Goal: Task Accomplishment & Management: Complete application form

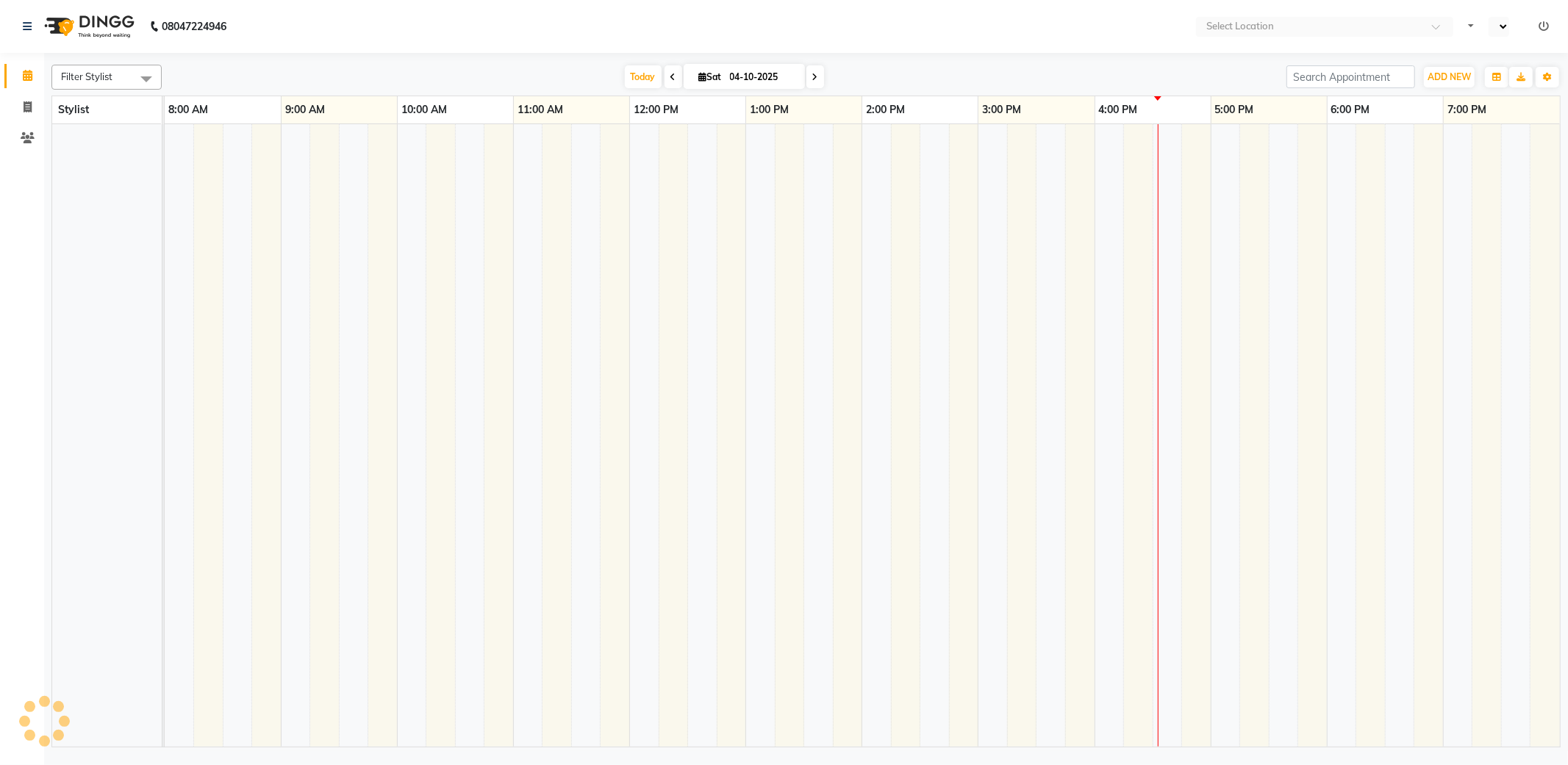
select select "en"
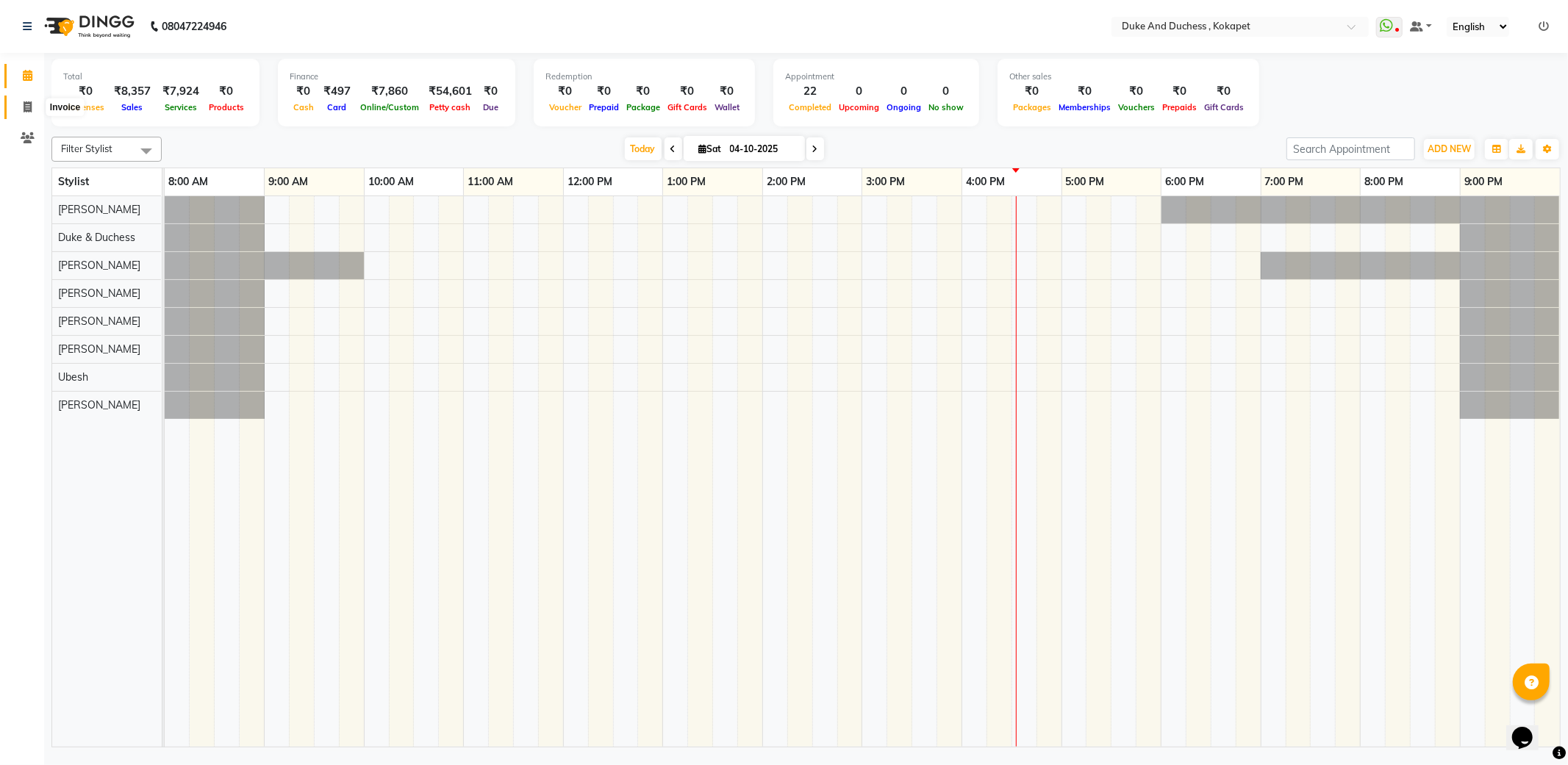
click at [32, 108] on span at bounding box center [28, 108] width 26 height 17
select select "service"
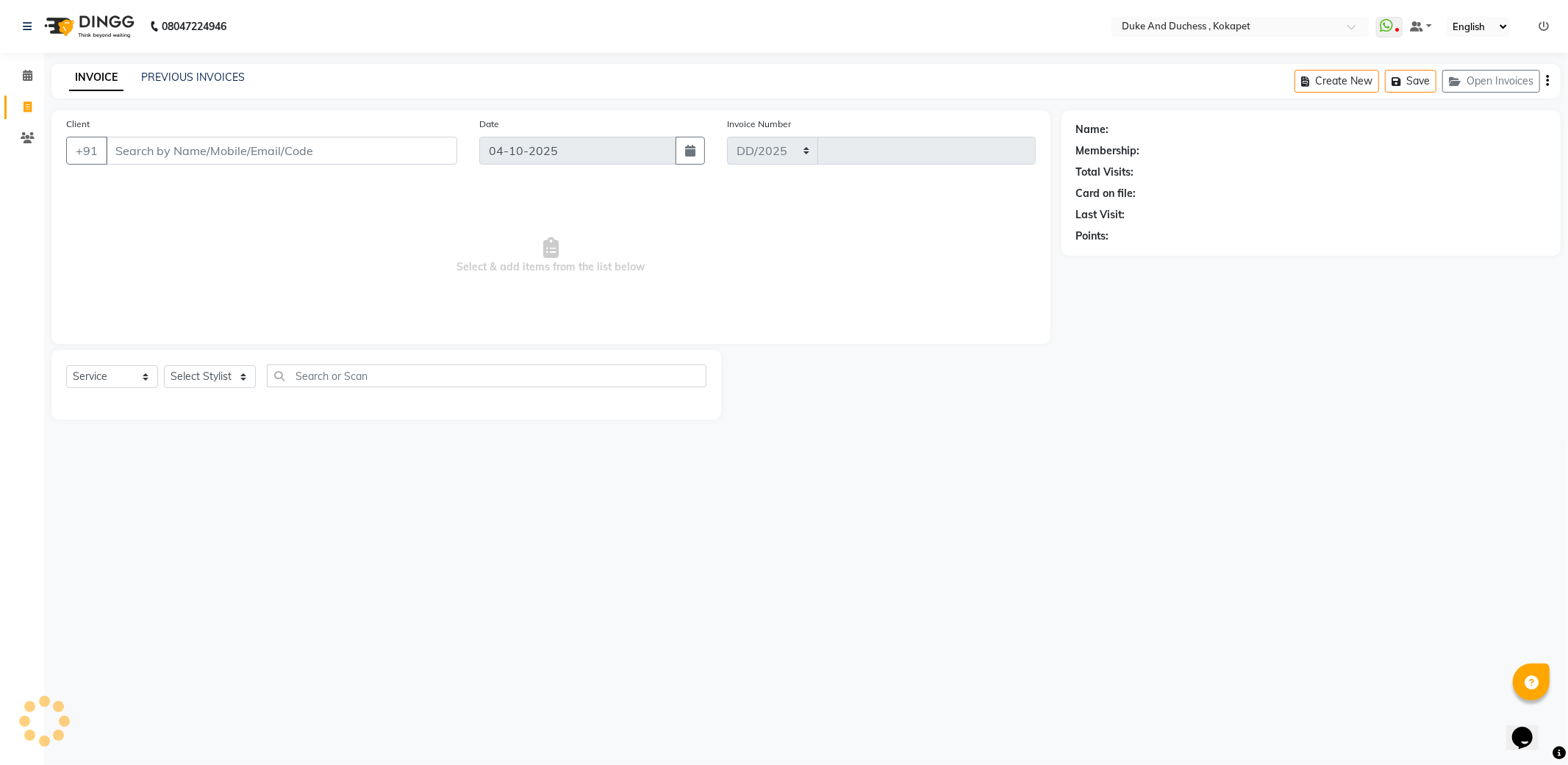
select select "5687"
type input "5899"
click at [243, 373] on select "Select Stylist Admin [PERSON_NAME] [PERSON_NAME] & Duchess [PERSON_NAME] [PERSO…" at bounding box center [210, 376] width 92 height 23
select select "45301"
click at [164, 366] on select "Select Stylist Admin [PERSON_NAME] [PERSON_NAME] & Duchess [PERSON_NAME] [PERSO…" at bounding box center [210, 376] width 92 height 23
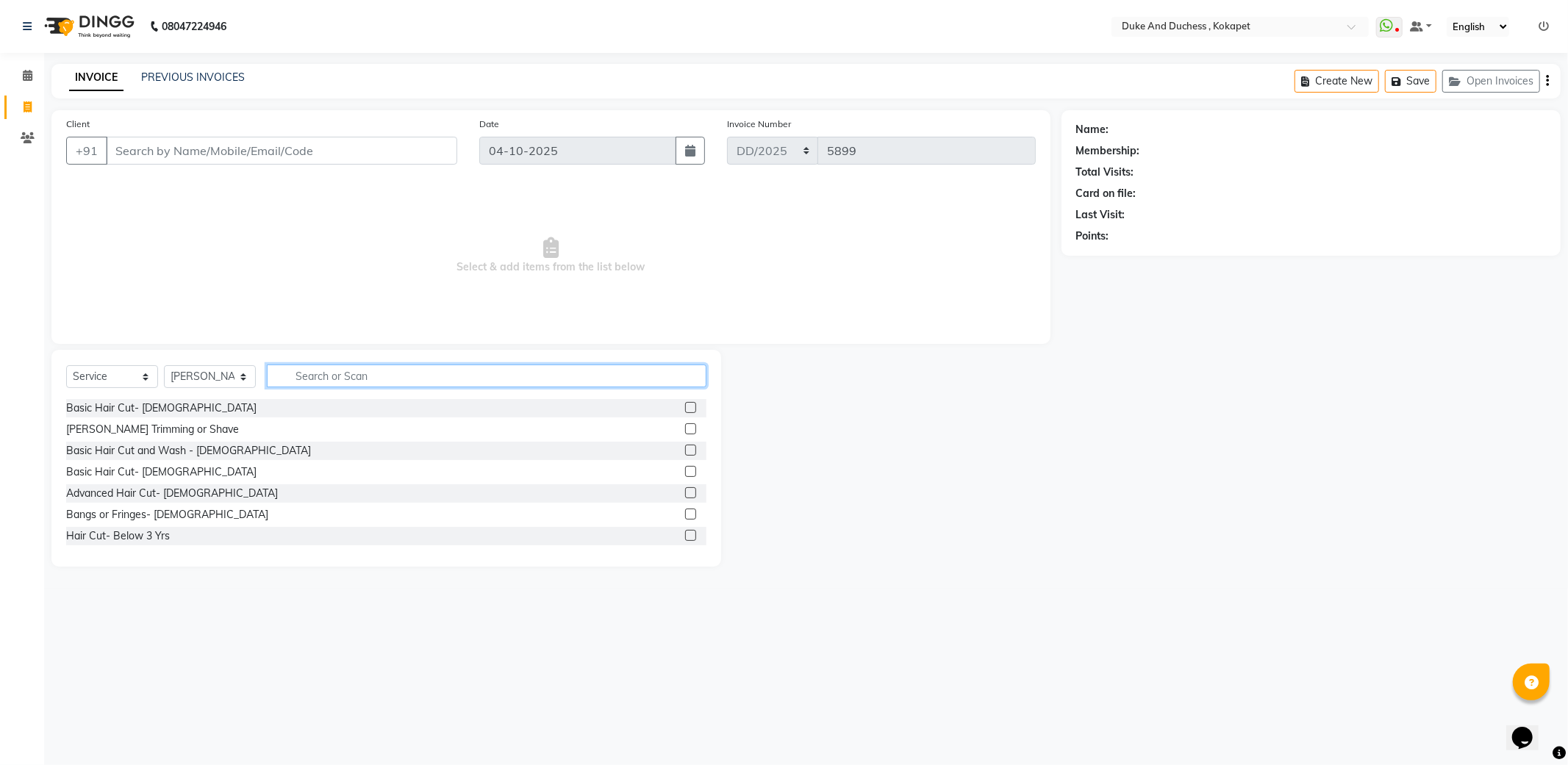
click at [332, 376] on input "text" at bounding box center [487, 376] width 440 height 23
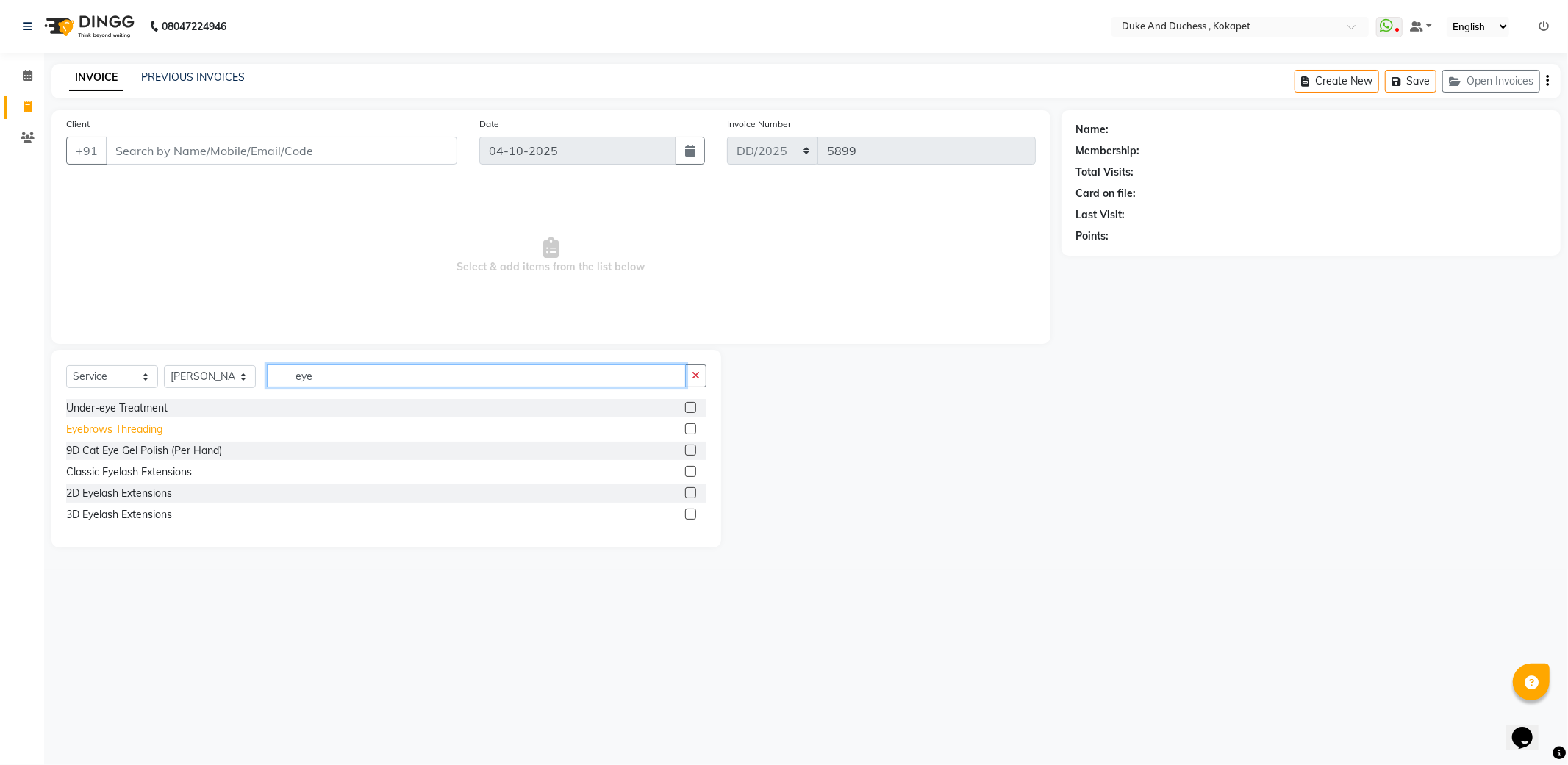
type input "eye"
click at [121, 434] on div "Eyebrows Threading" at bounding box center [114, 429] width 96 height 15
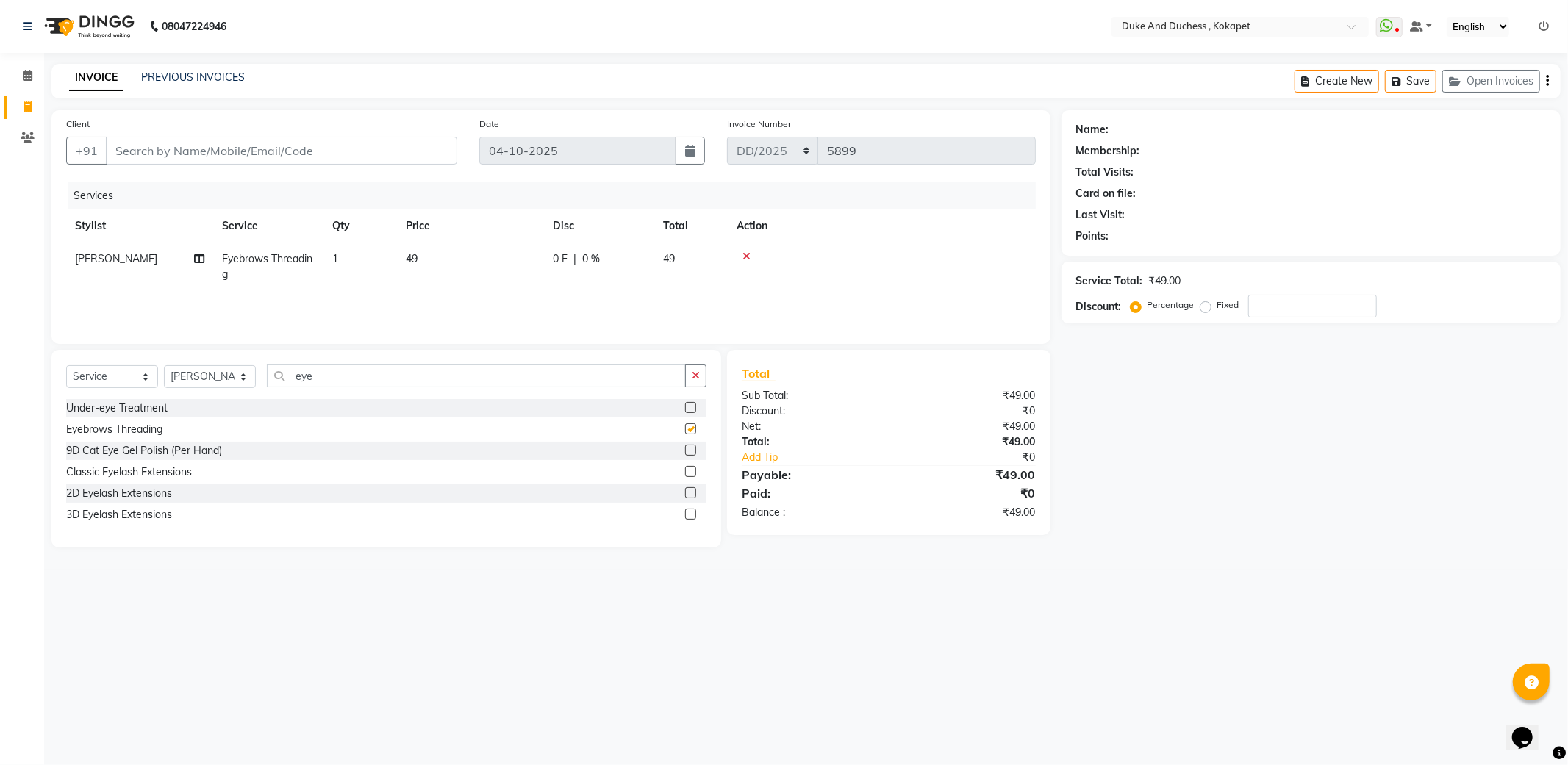
checkbox input "false"
click at [358, 378] on input "eye" at bounding box center [476, 376] width 419 height 23
type input "e"
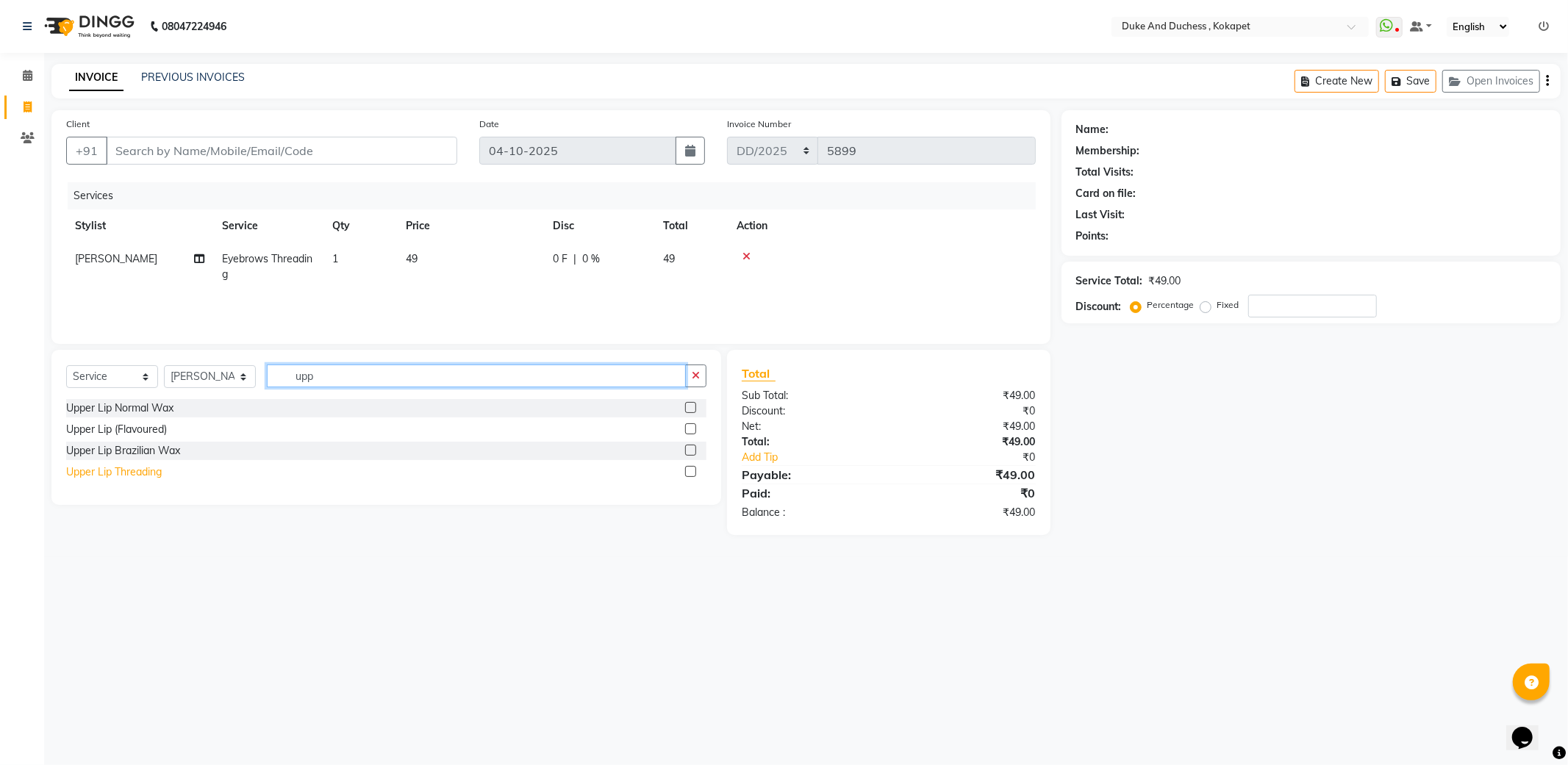
type input "upp"
click at [144, 468] on div "Upper Lip Threading" at bounding box center [114, 472] width 96 height 15
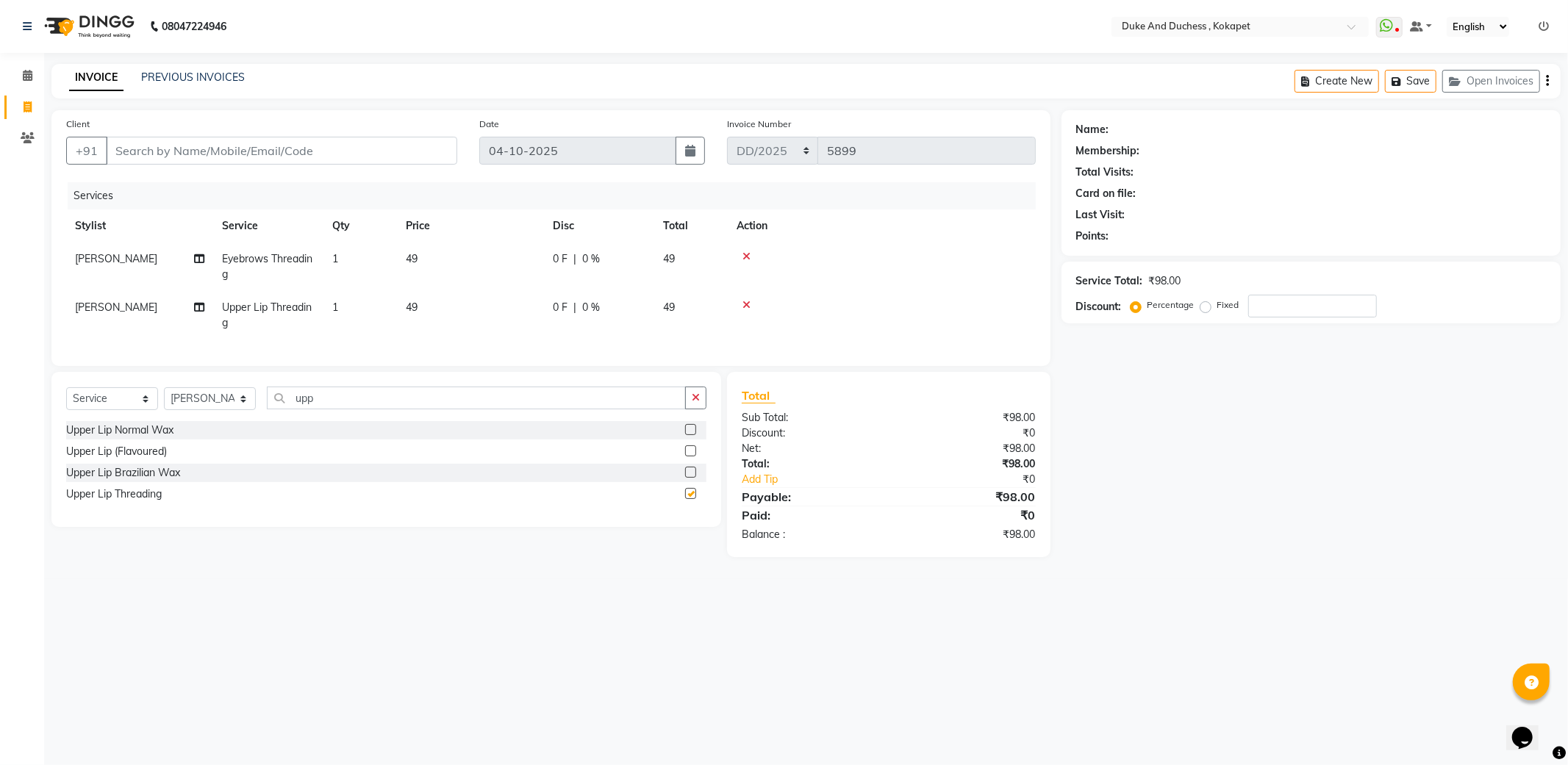
checkbox input "false"
click at [358, 409] on input "upp" at bounding box center [476, 398] width 419 height 23
type input "u"
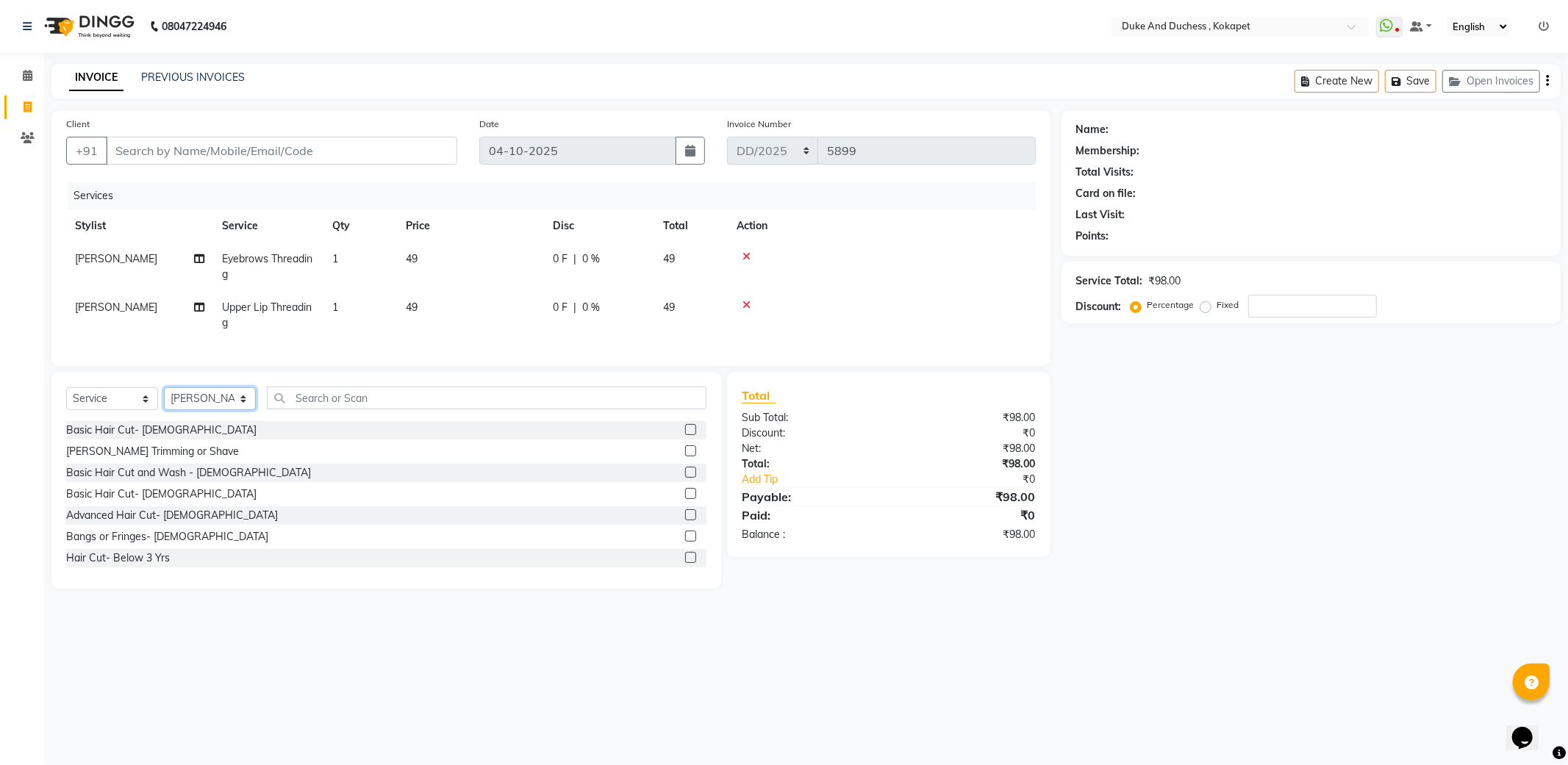
click at [213, 410] on select "Select Stylist Admin [PERSON_NAME] [PERSON_NAME] & Duchess [PERSON_NAME] [PERSO…" at bounding box center [210, 398] width 92 height 23
click at [231, 410] on select "Select Stylist Admin [PERSON_NAME] [PERSON_NAME] & Duchess [PERSON_NAME] [PERSO…" at bounding box center [210, 398] width 92 height 23
click at [244, 410] on select "Select Stylist Admin [PERSON_NAME] [PERSON_NAME] & Duchess [PERSON_NAME] [PERSO…" at bounding box center [210, 398] width 92 height 23
select select "61142"
click at [164, 402] on select "Select Stylist Admin [PERSON_NAME] [PERSON_NAME] & Duchess [PERSON_NAME] [PERSO…" at bounding box center [210, 398] width 92 height 23
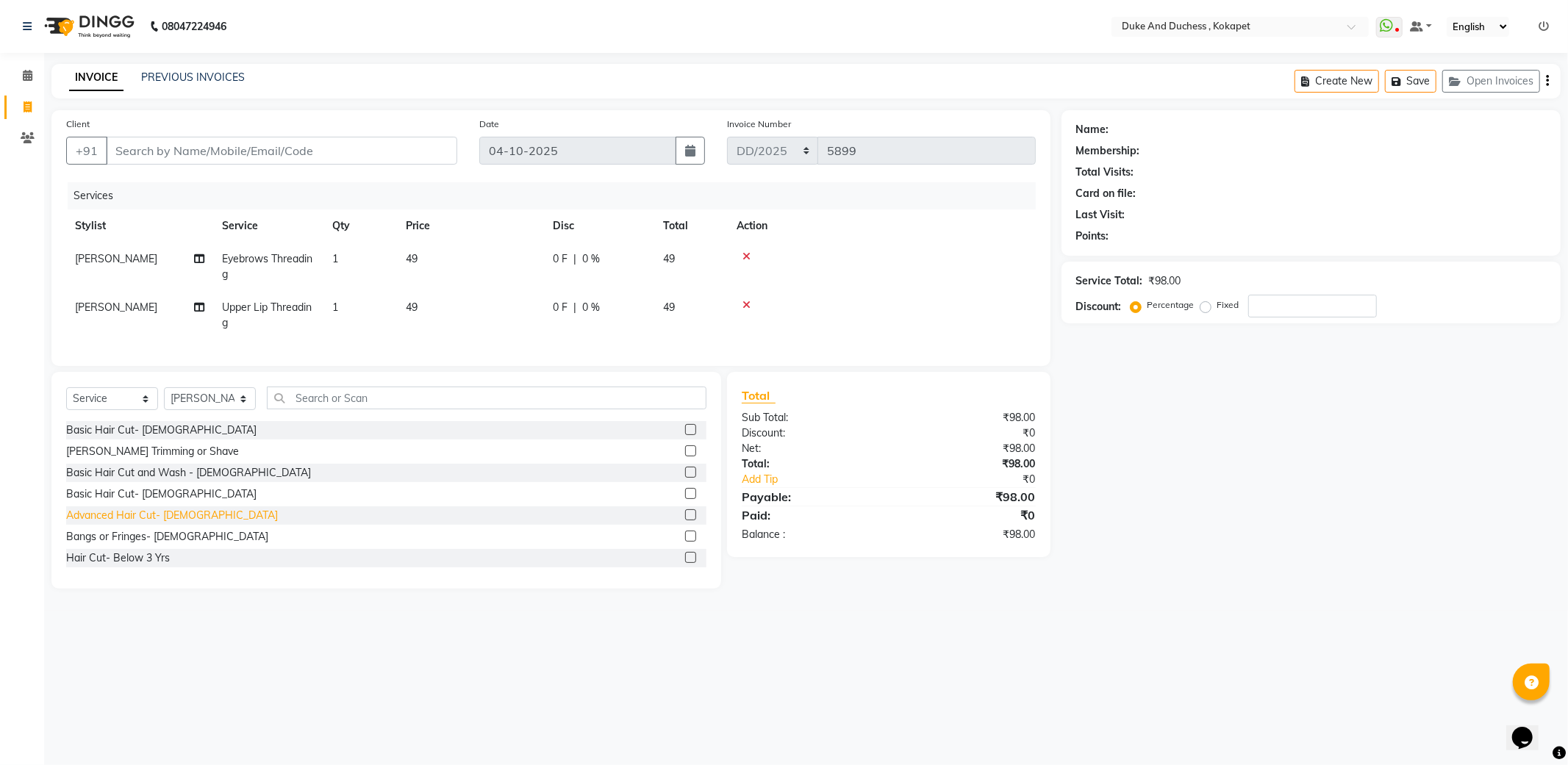
click at [111, 523] on div "Advanced Hair Cut- [DEMOGRAPHIC_DATA]" at bounding box center [172, 515] width 212 height 15
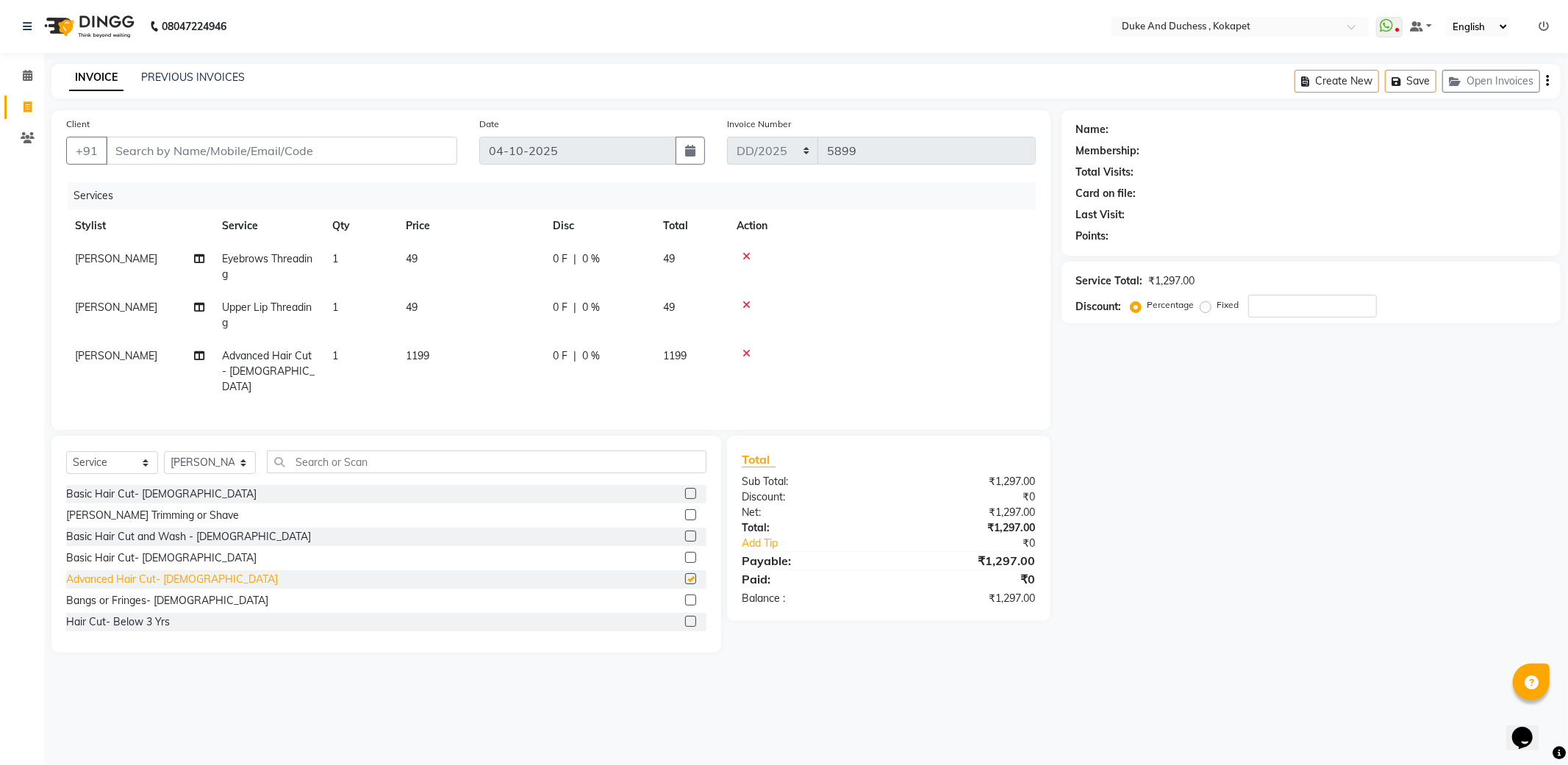
checkbox input "false"
click at [343, 160] on input "Client" at bounding box center [282, 151] width 351 height 28
type input "9"
type input "0"
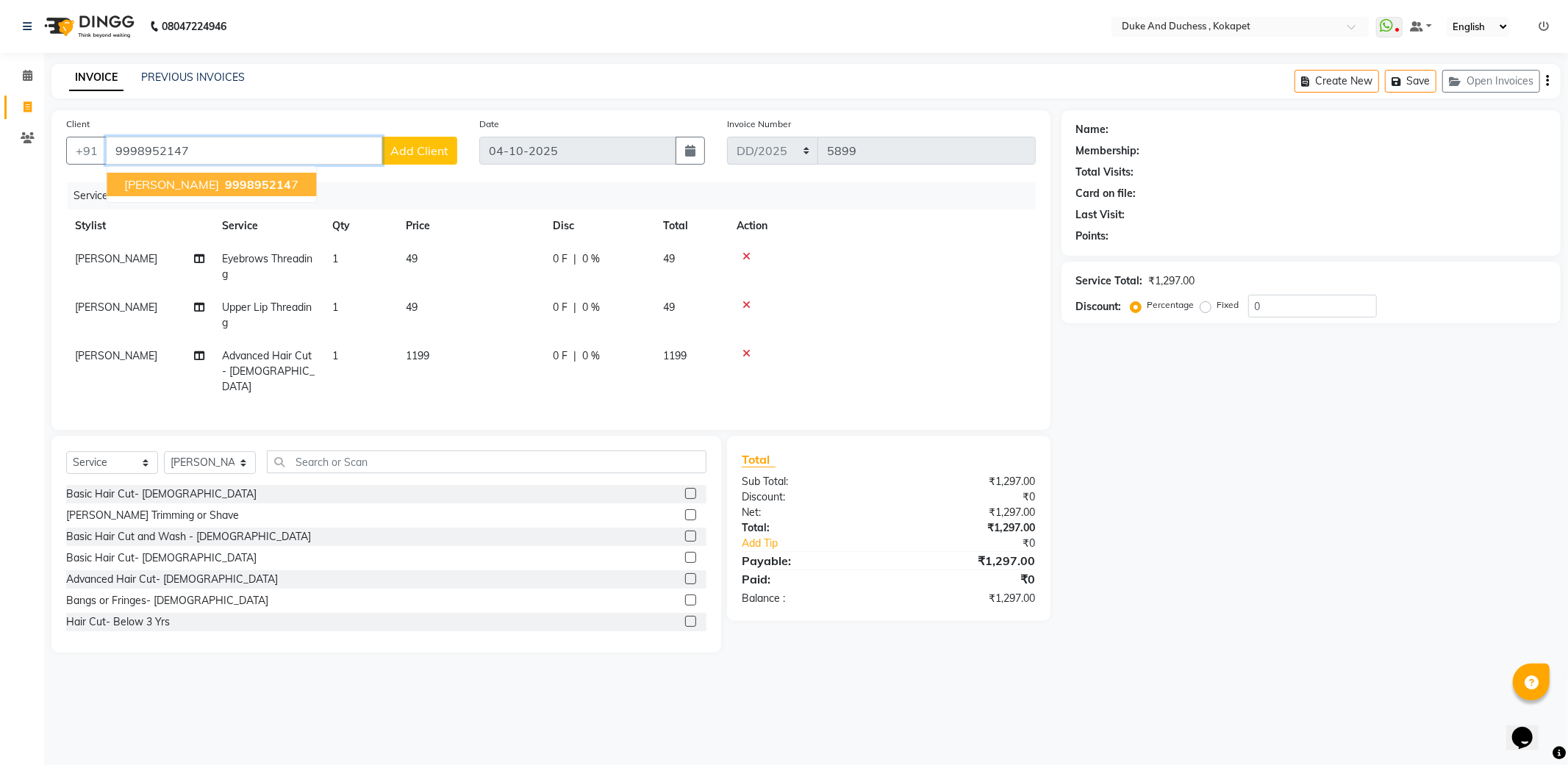
type input "9998952147"
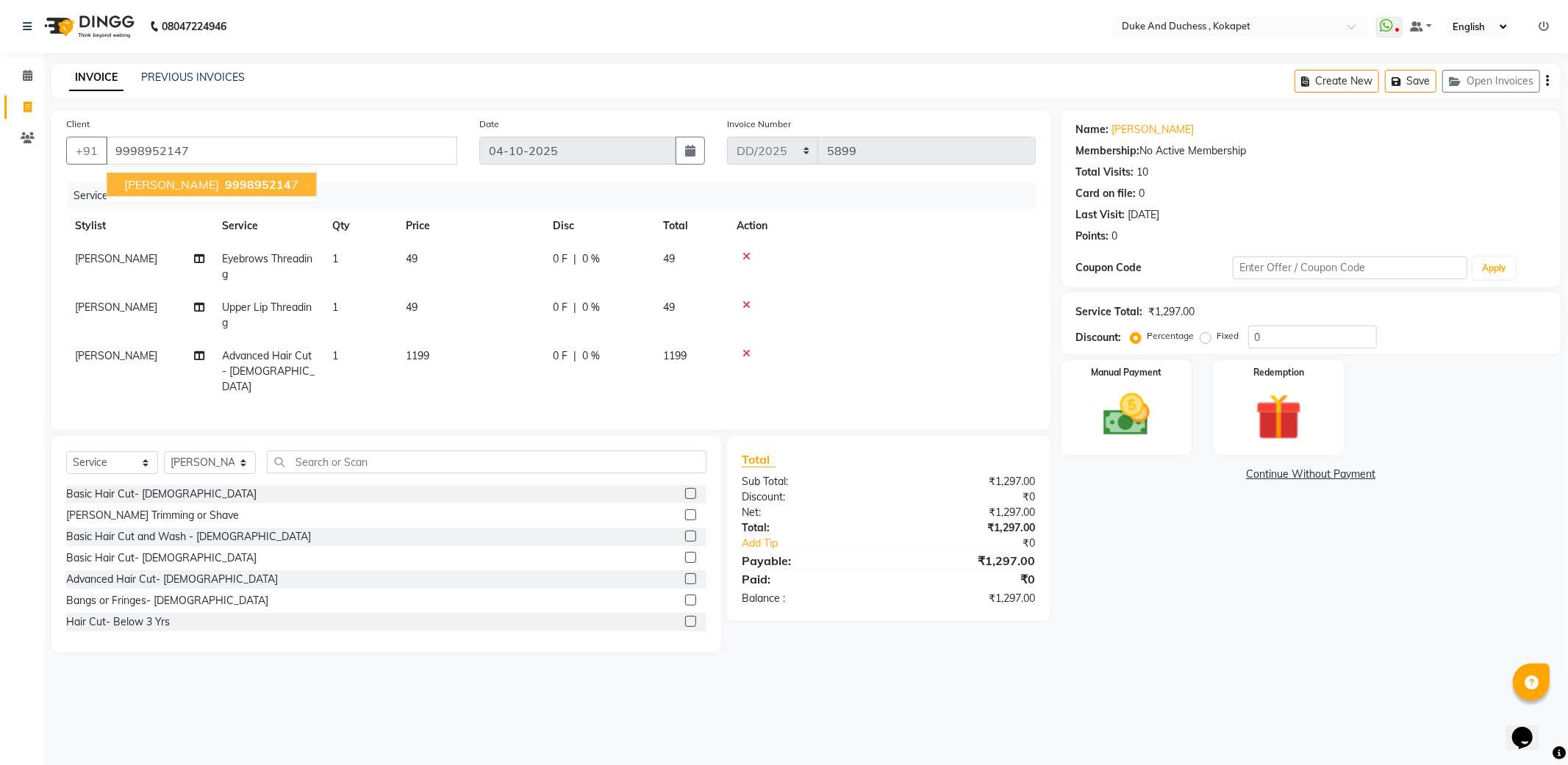
click at [192, 191] on span "[PERSON_NAME]" at bounding box center [172, 184] width 95 height 15
click at [760, 538] on link "Add Tip" at bounding box center [822, 543] width 185 height 15
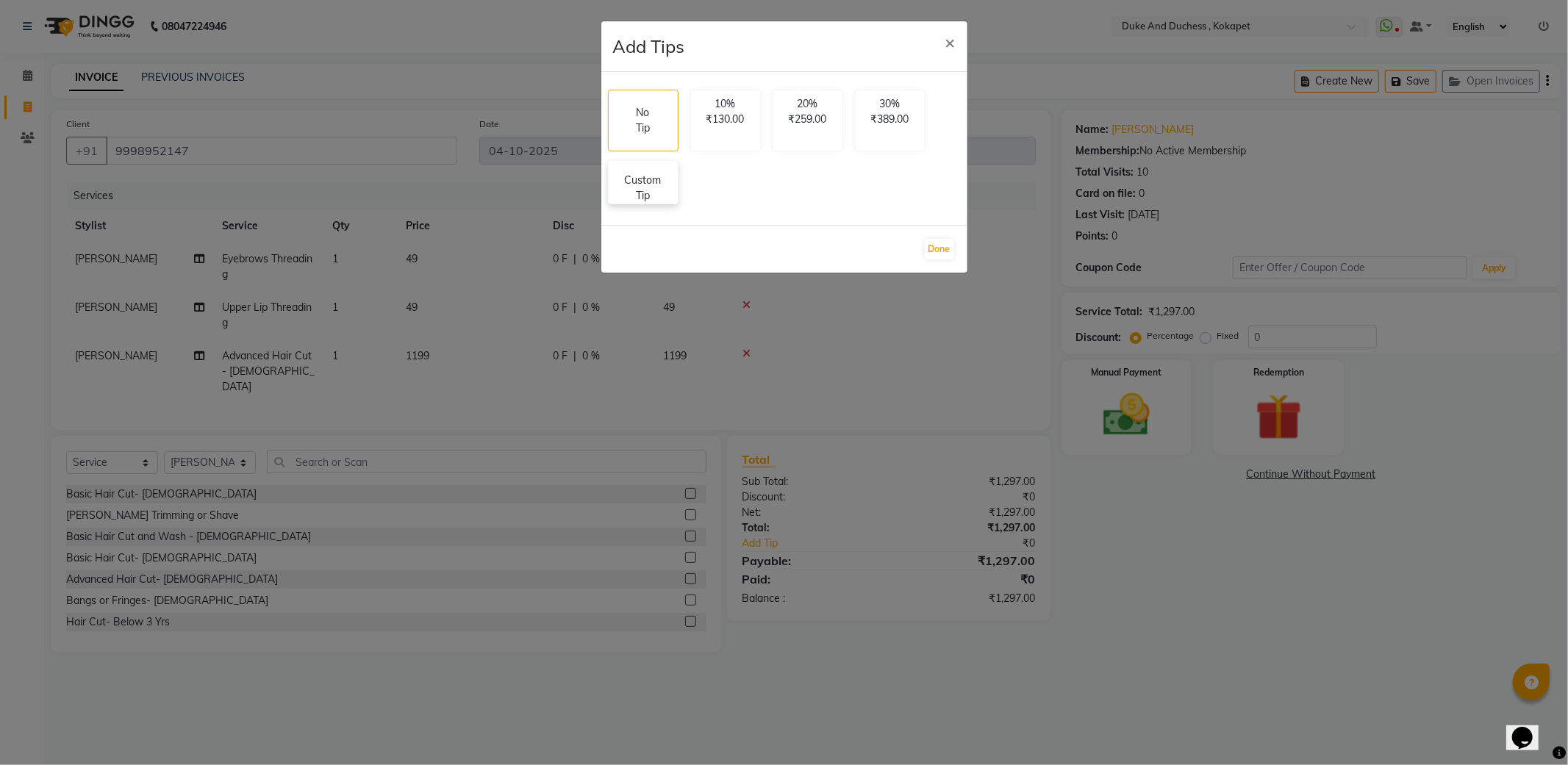
click at [648, 185] on p "Custom Tip" at bounding box center [643, 187] width 51 height 31
select select "45301"
select select "61142"
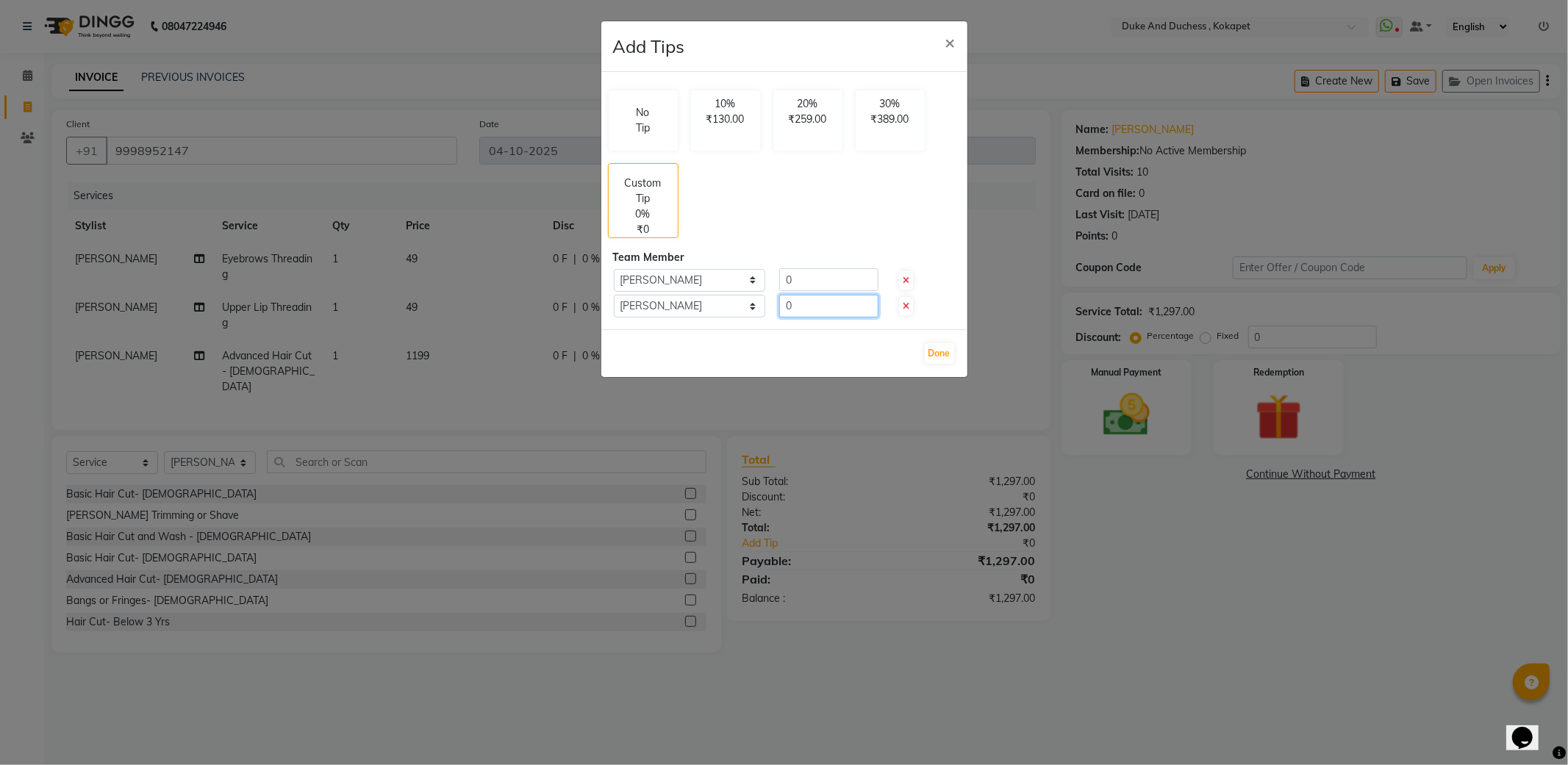
click at [808, 309] on input "0" at bounding box center [828, 306] width 99 height 23
type input "100"
click at [938, 360] on button "Done" at bounding box center [939, 353] width 29 height 20
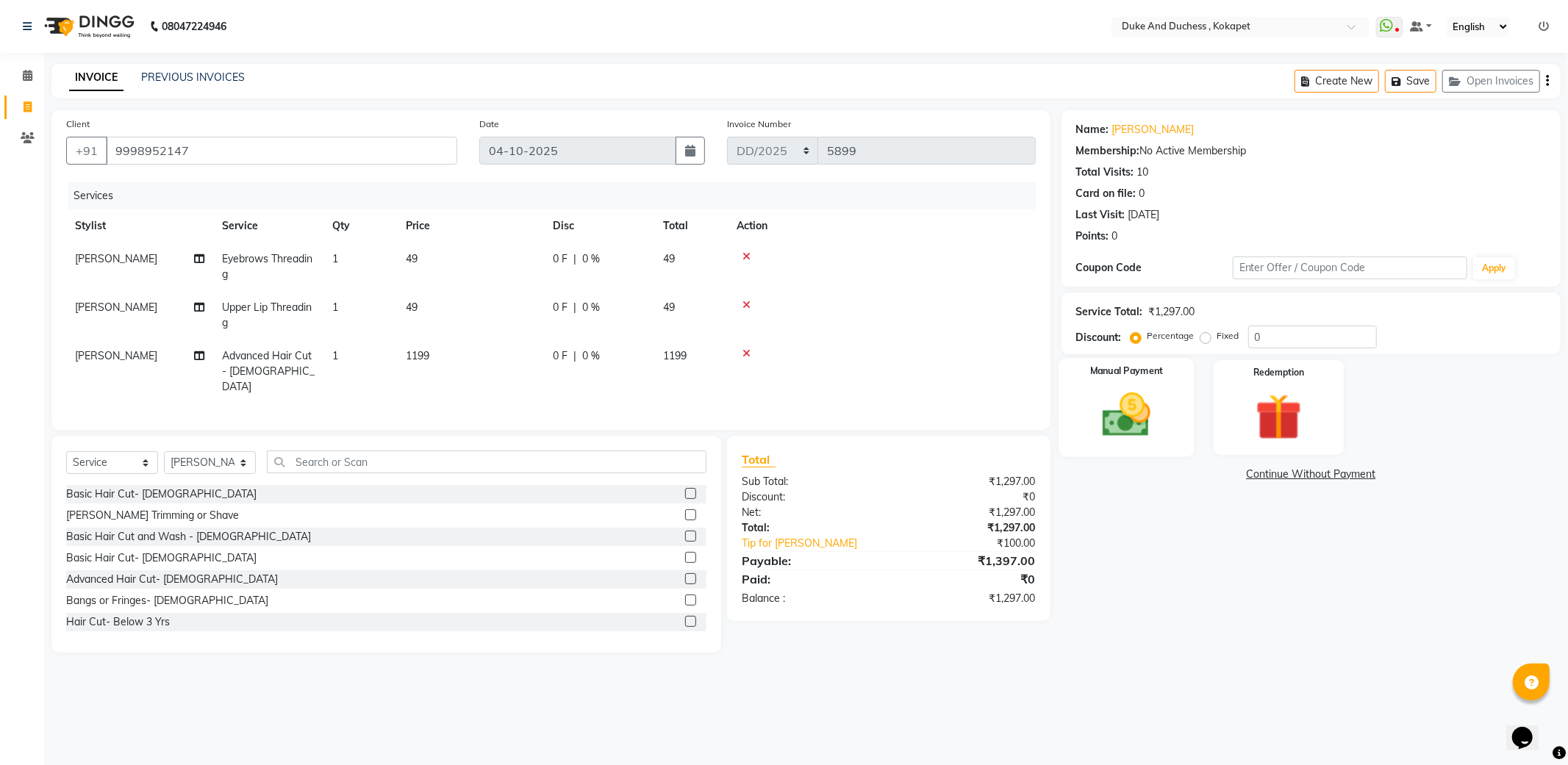
click at [1157, 401] on img at bounding box center [1126, 415] width 78 height 56
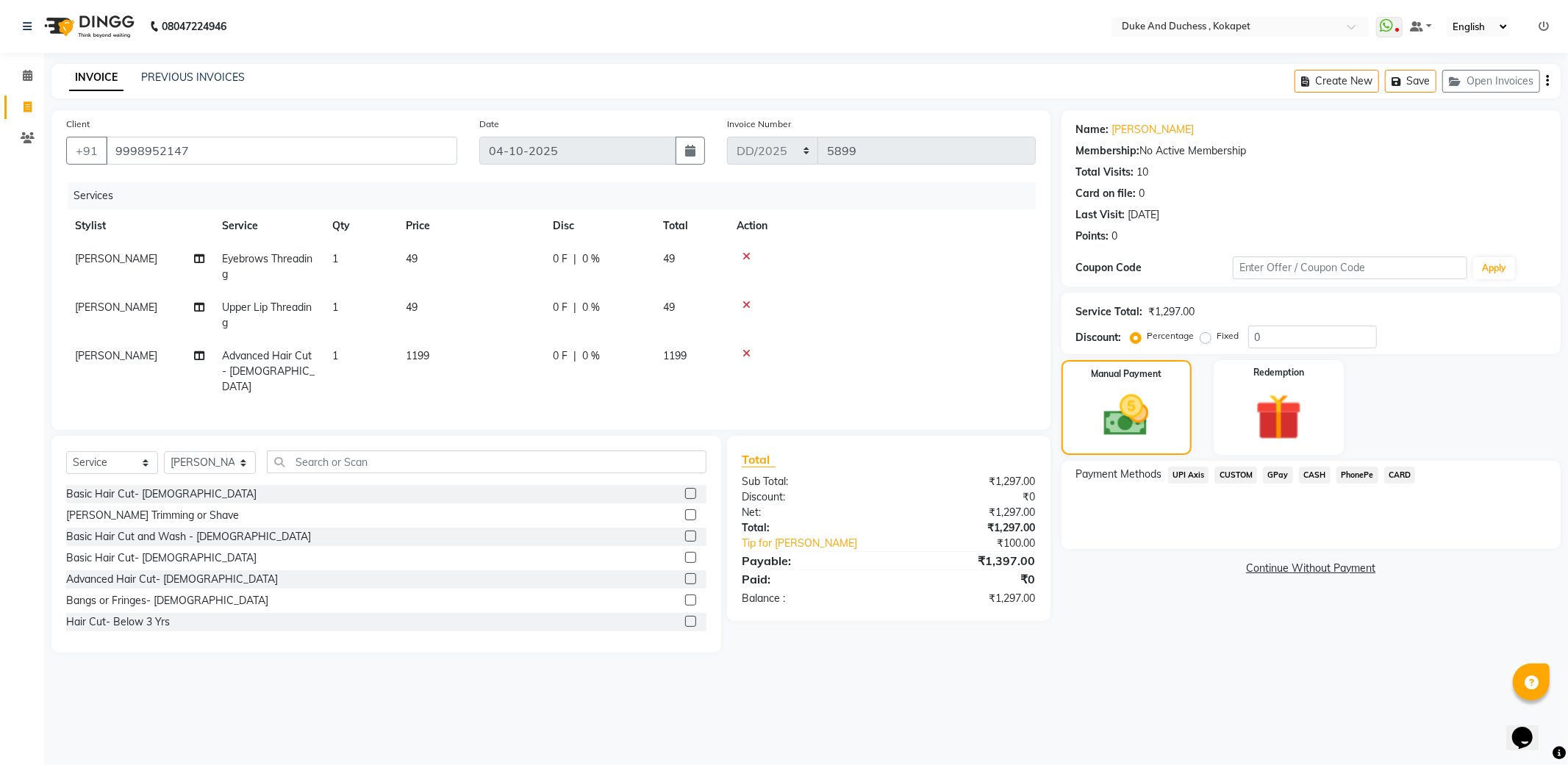
click at [1188, 471] on span "UPI Axis" at bounding box center [1188, 475] width 41 height 17
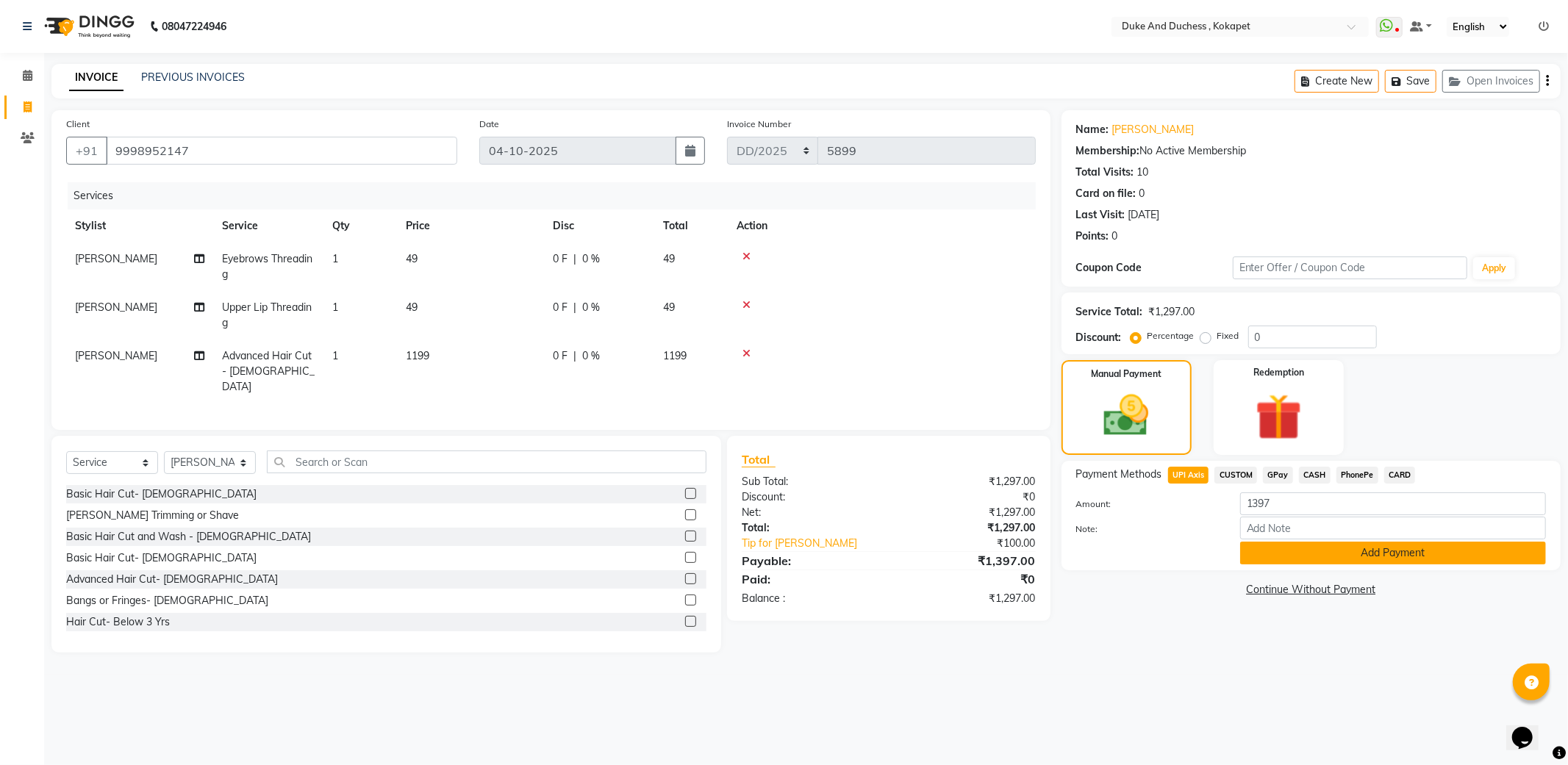
click at [1397, 550] on button "Add Payment" at bounding box center [1393, 553] width 306 height 23
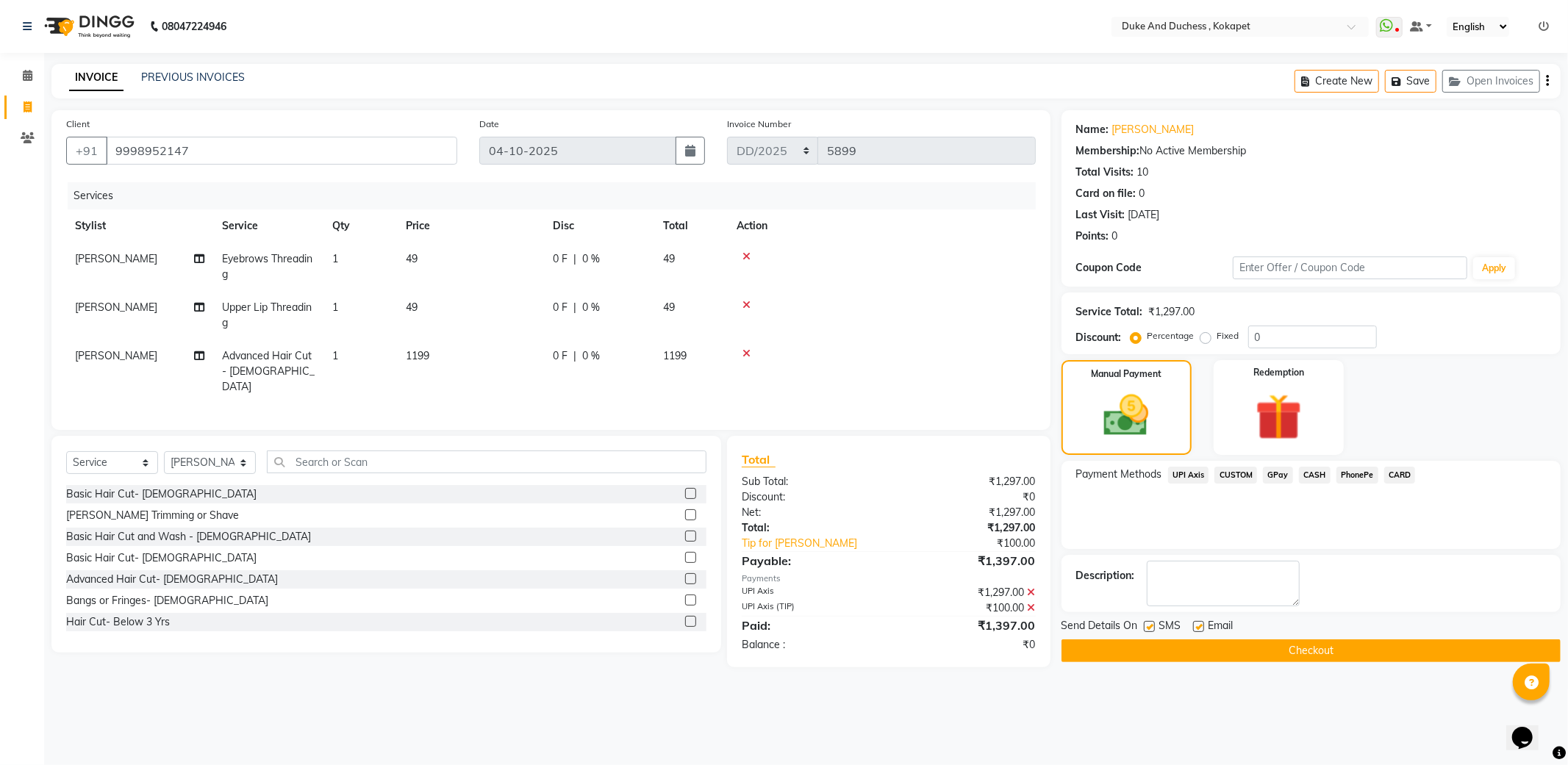
click at [1307, 655] on button "Checkout" at bounding box center [1310, 651] width 499 height 23
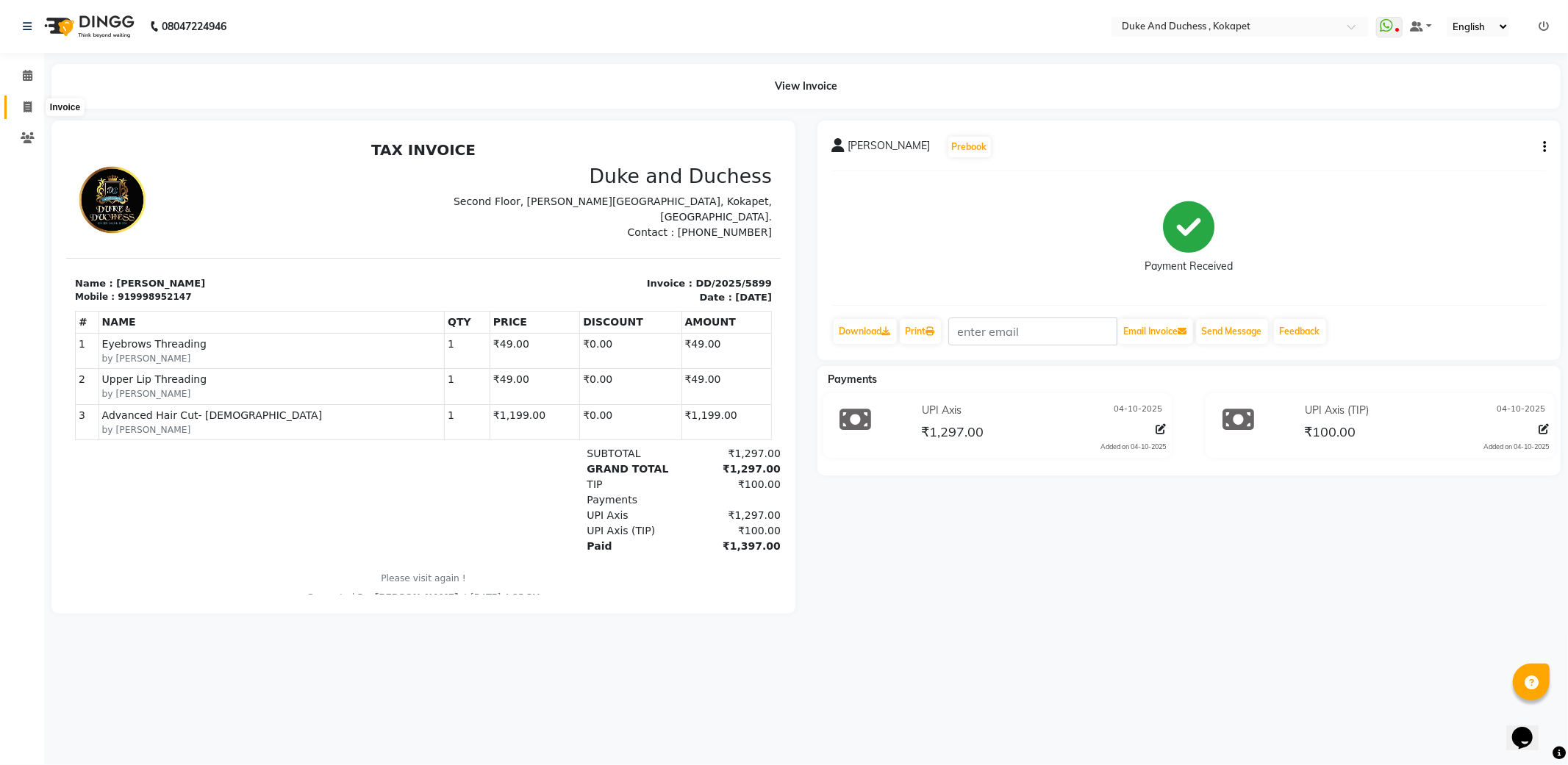
click at [20, 107] on span at bounding box center [28, 108] width 26 height 17
select select "service"
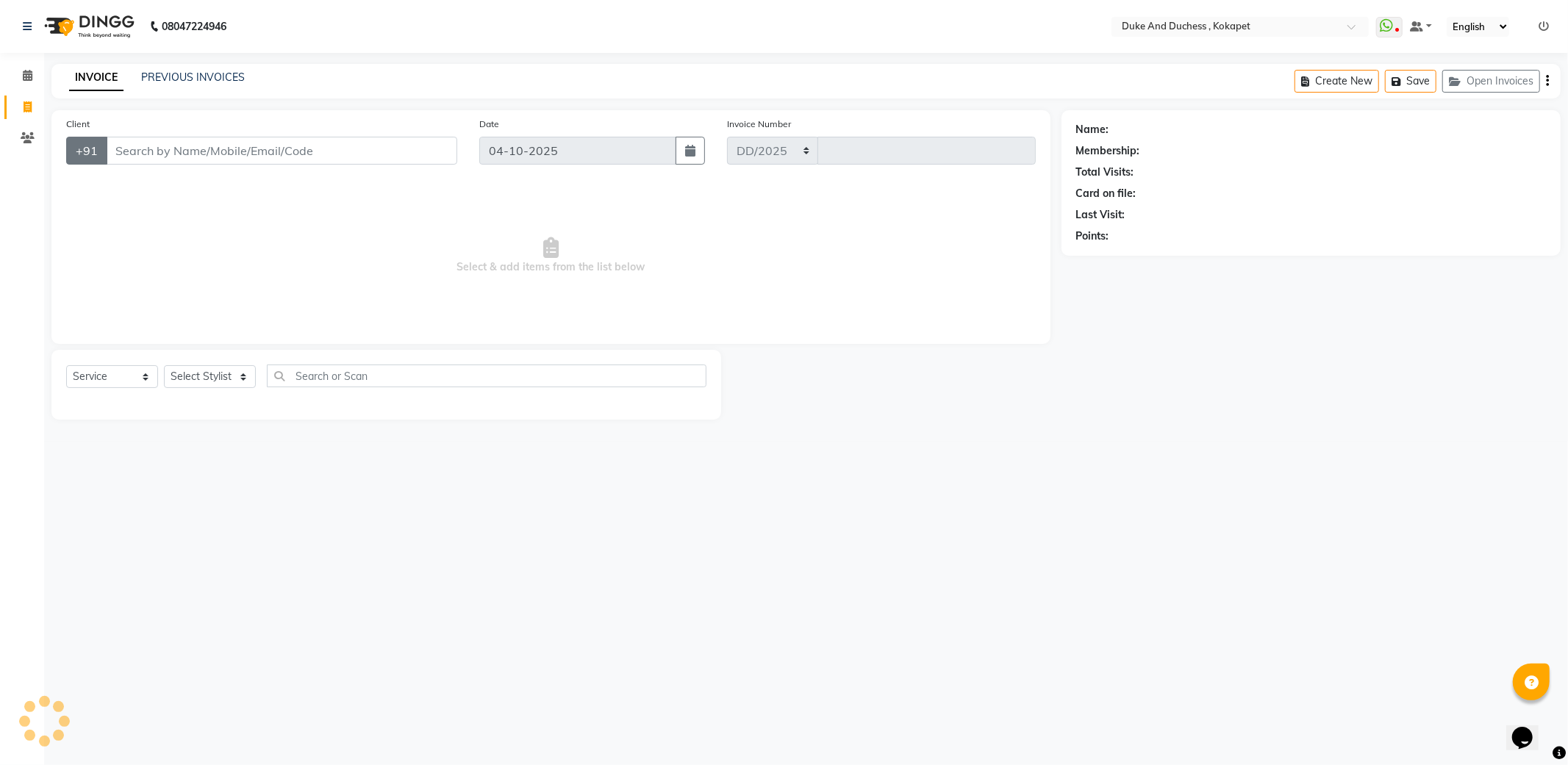
select select "5687"
type input "5900"
click at [210, 380] on select "Select Stylist Admin [PERSON_NAME] [PERSON_NAME] & Duchess [PERSON_NAME] [PERSO…" at bounding box center [210, 376] width 92 height 23
select select "92305"
click at [164, 366] on select "Select Stylist Admin [PERSON_NAME] [PERSON_NAME] & Duchess [PERSON_NAME] [PERSO…" at bounding box center [210, 376] width 92 height 23
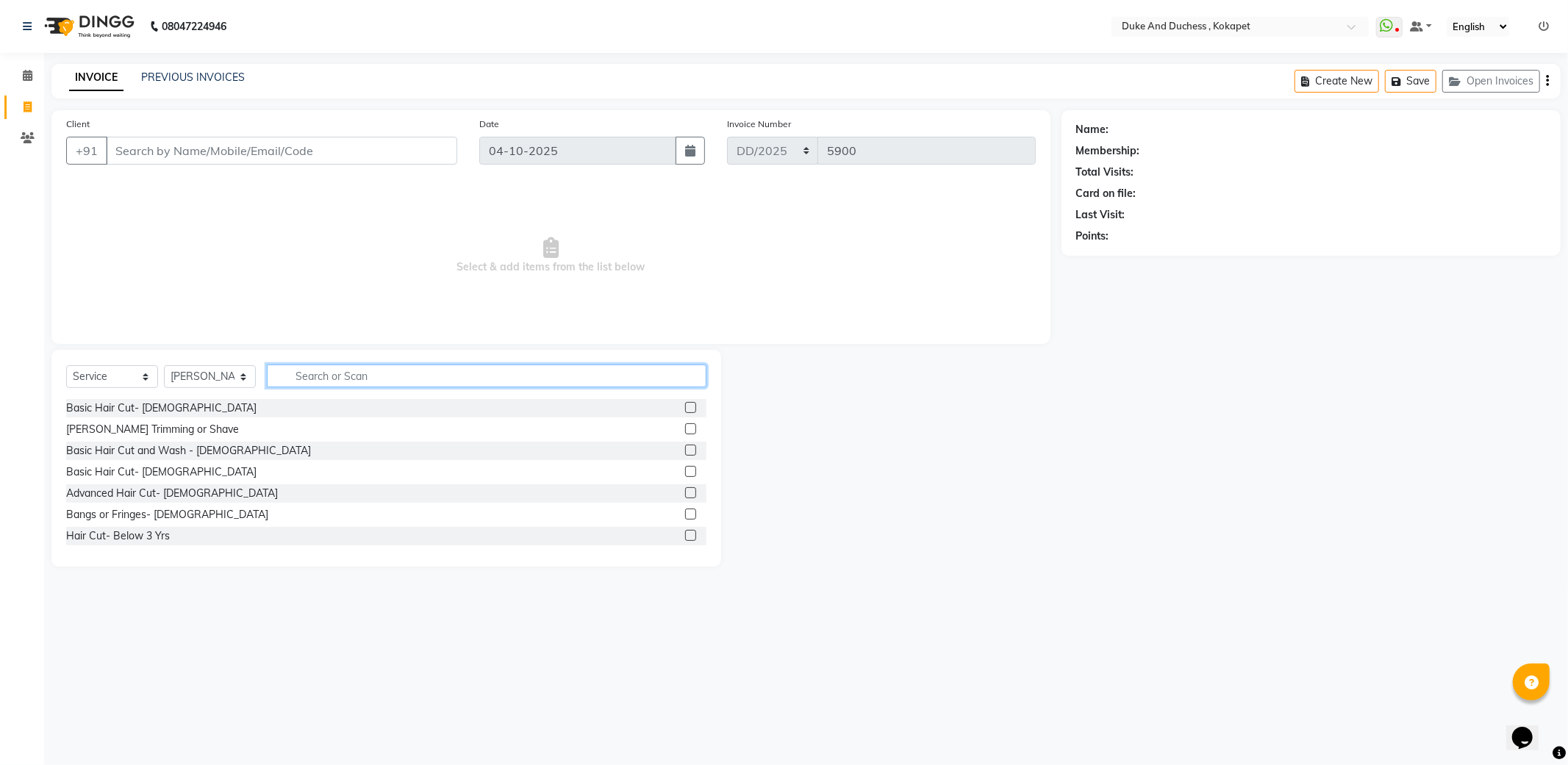
click at [328, 369] on input "text" at bounding box center [487, 376] width 440 height 23
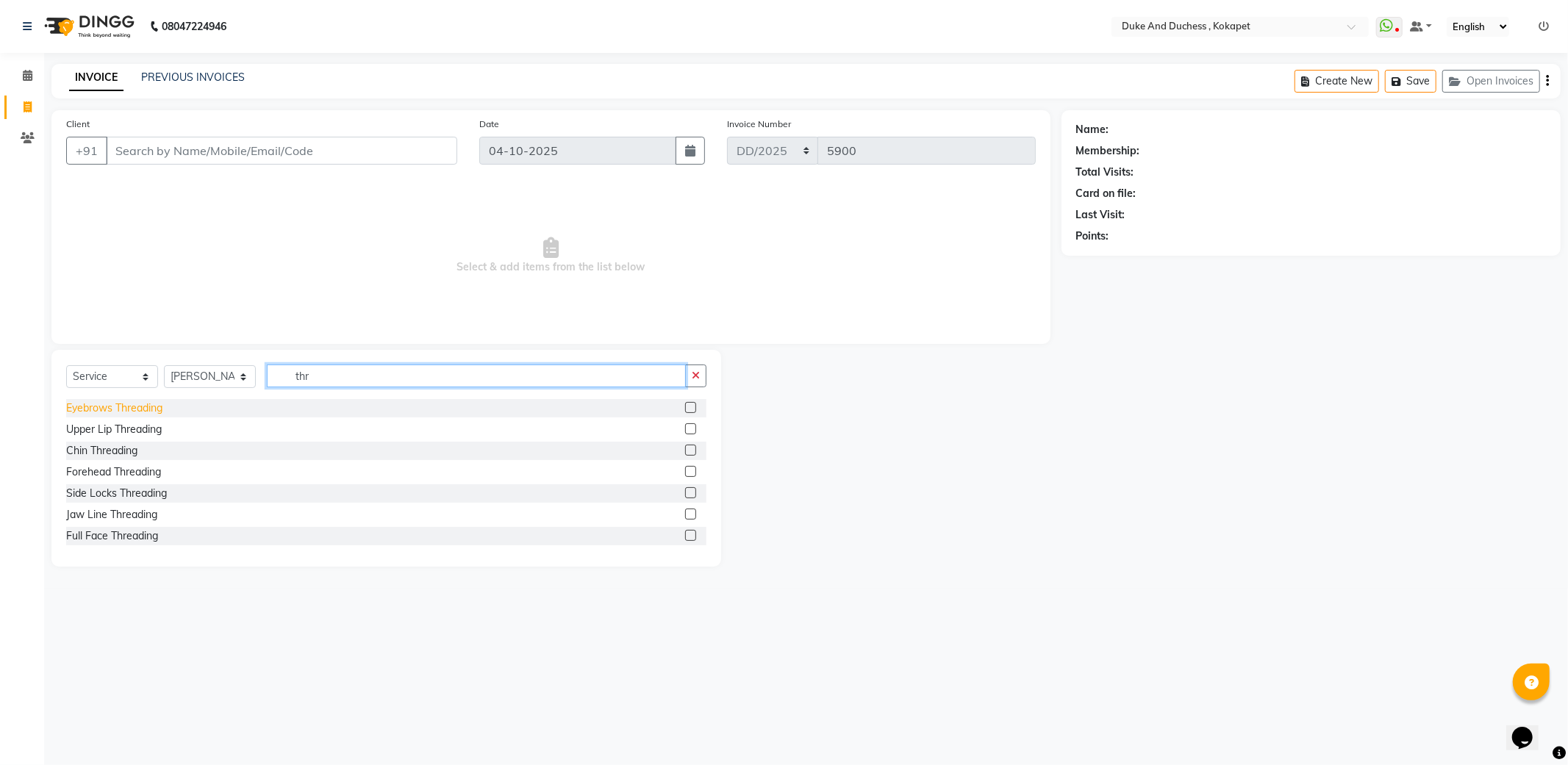
type input "thr"
click at [160, 407] on div "Eyebrows Threading" at bounding box center [114, 408] width 96 height 15
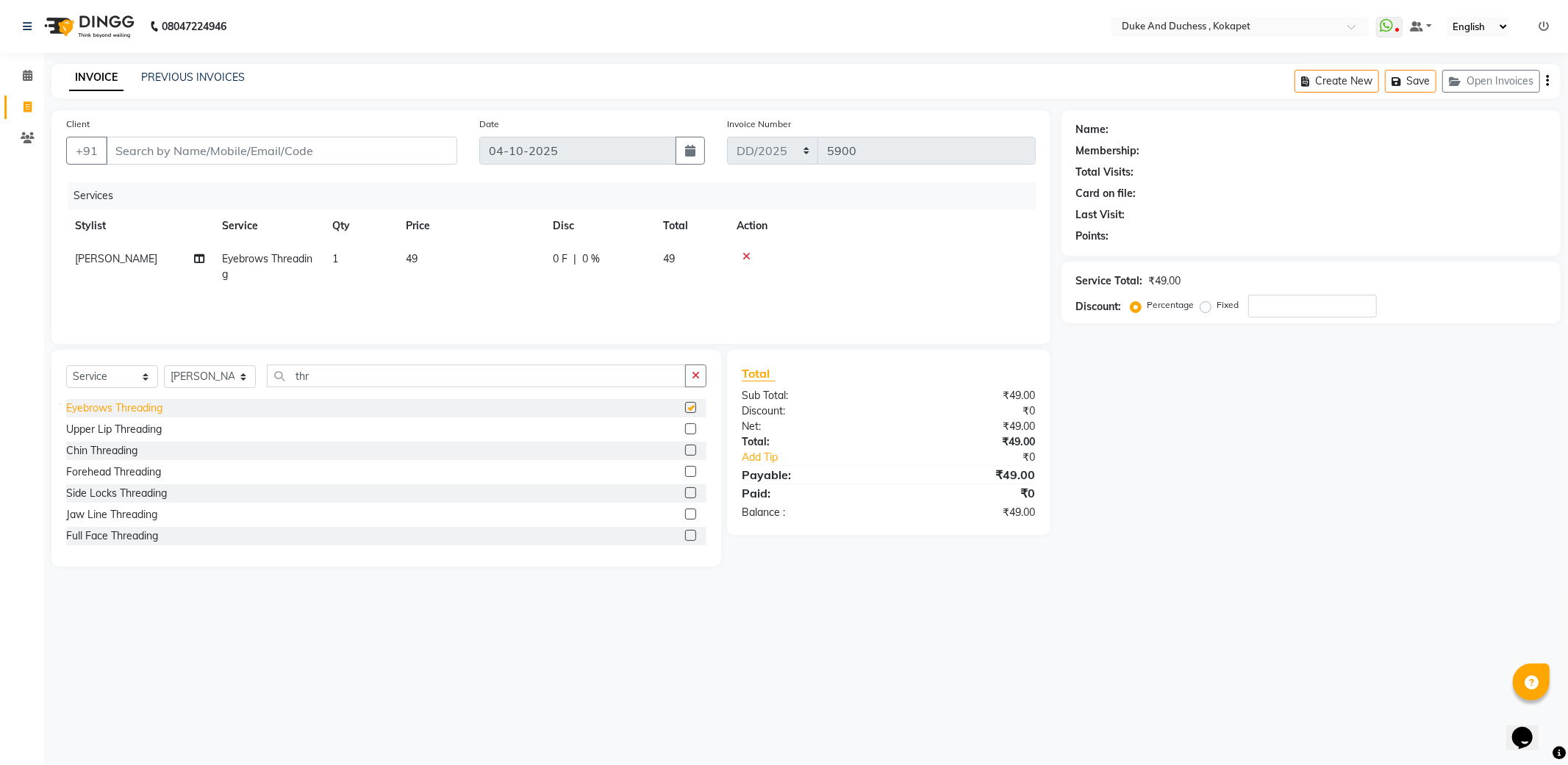
checkbox input "false"
click at [244, 378] on select "Select Stylist Admin [PERSON_NAME] [PERSON_NAME] & Duchess [PERSON_NAME] [PERSO…" at bounding box center [210, 376] width 92 height 23
select select "38838"
click at [164, 366] on select "Select Stylist Admin [PERSON_NAME] [PERSON_NAME] & Duchess [PERSON_NAME] [PERSO…" at bounding box center [210, 376] width 92 height 23
click at [108, 405] on div "Basic Hair Cut- [DEMOGRAPHIC_DATA]" at bounding box center [161, 408] width 191 height 15
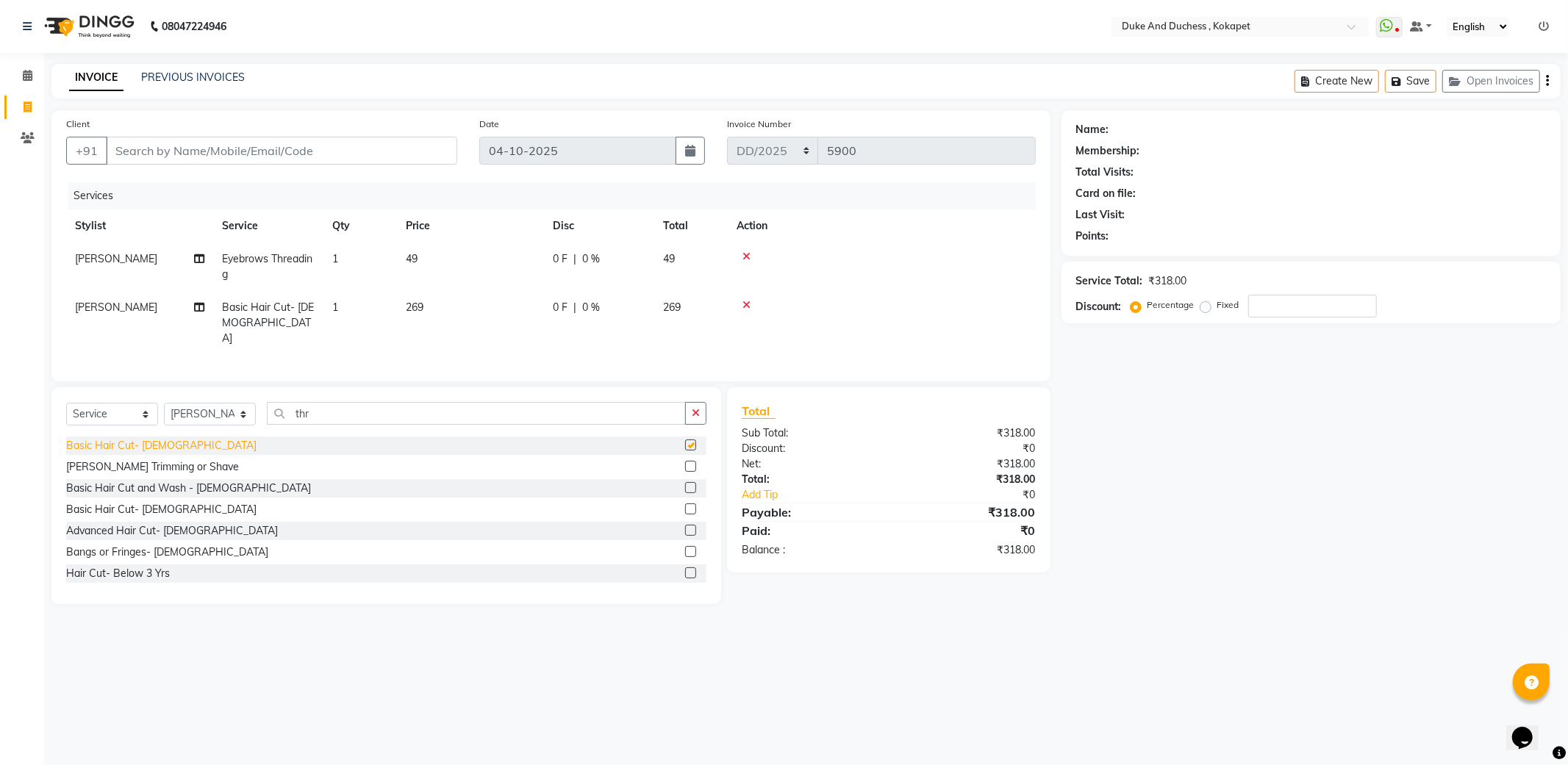
checkbox input "false"
click at [208, 154] on input "Client" at bounding box center [282, 151] width 351 height 28
type input "9"
type input "0"
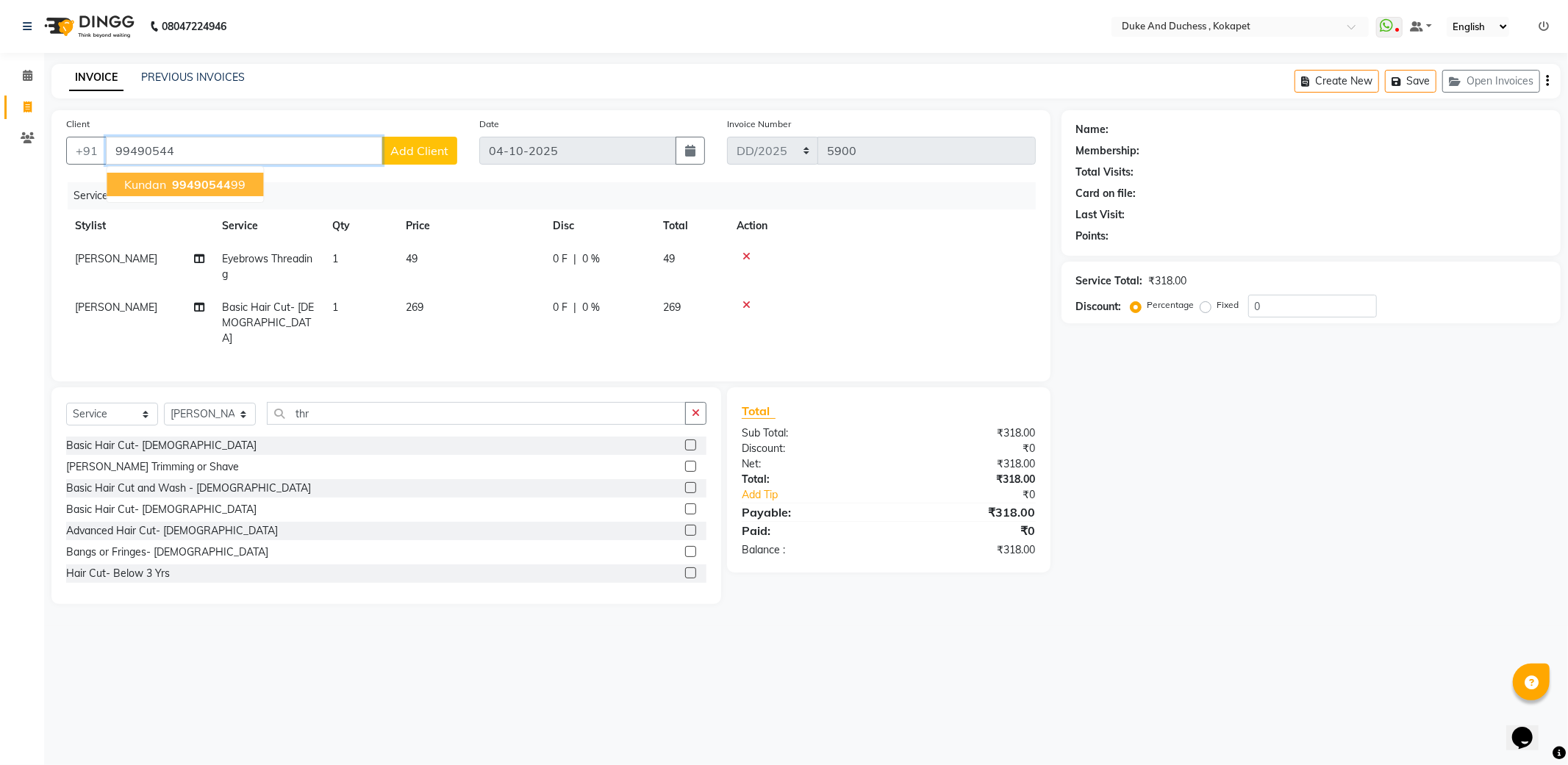
click at [200, 187] on span "99490544" at bounding box center [201, 184] width 59 height 15
type input "9949054499"
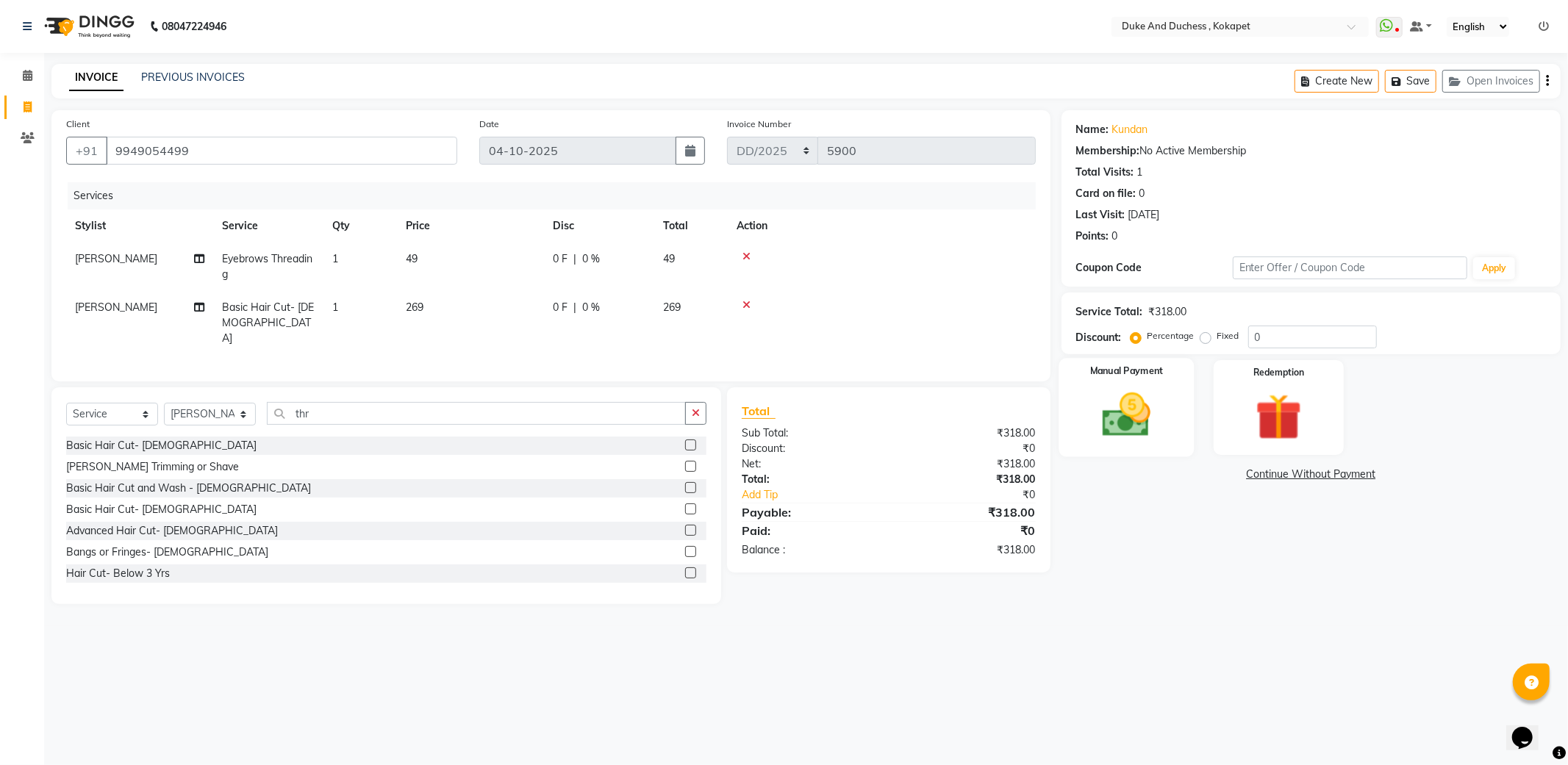
click at [1140, 429] on img at bounding box center [1126, 415] width 78 height 56
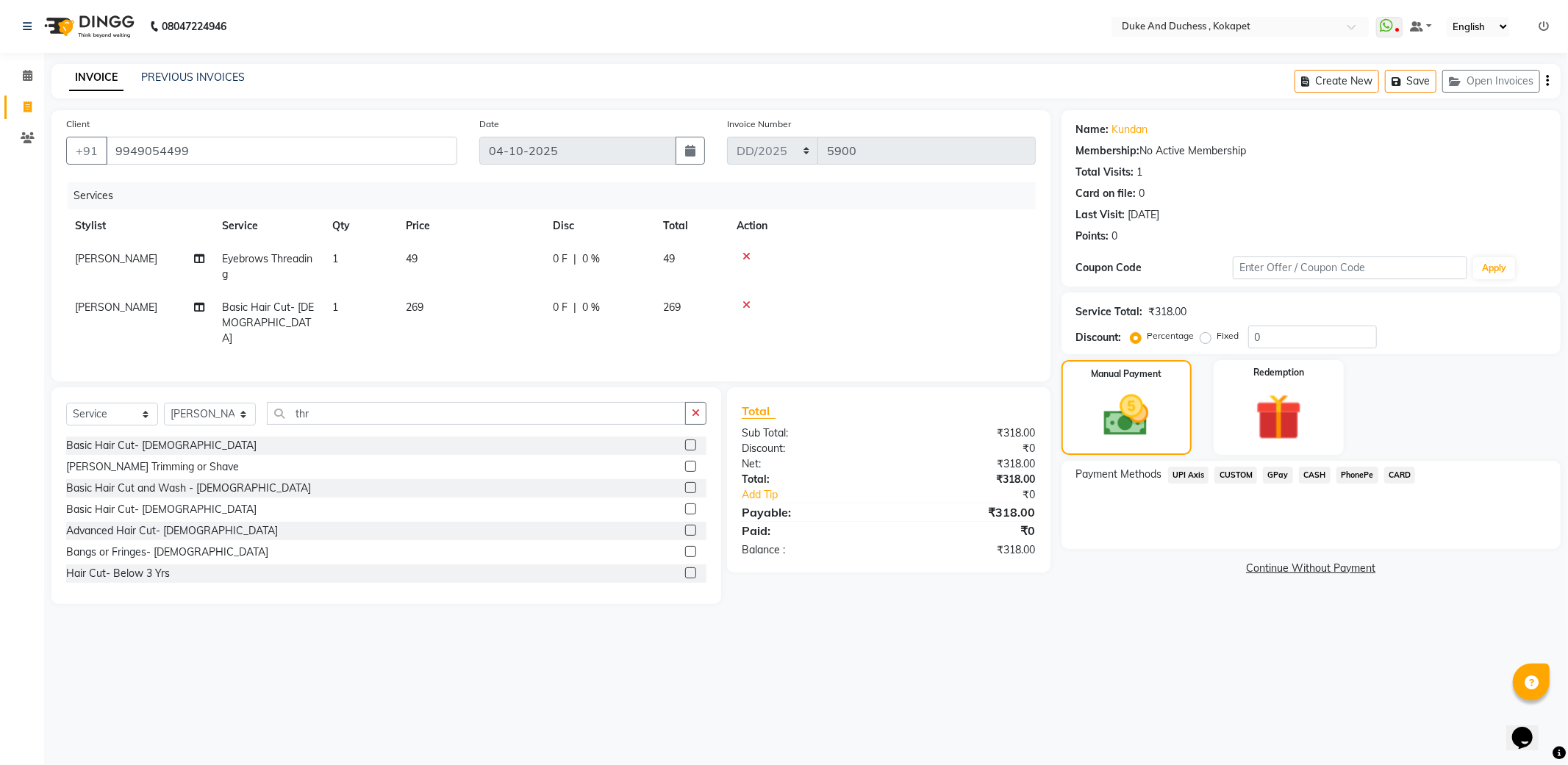
click at [1312, 474] on span "CASH" at bounding box center [1314, 475] width 32 height 17
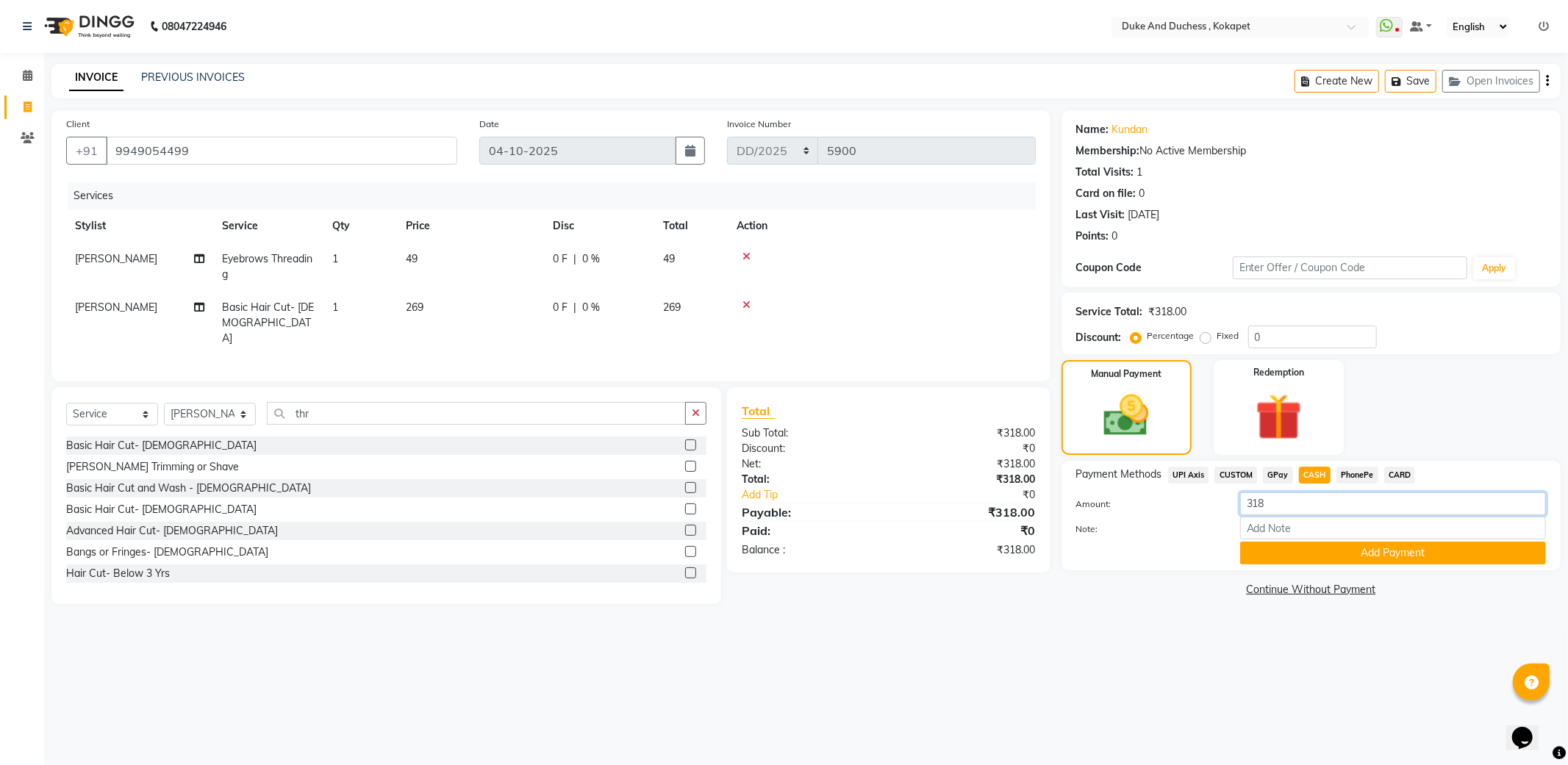
click at [1298, 510] on input "318" at bounding box center [1393, 504] width 306 height 23
type input "300"
click at [1289, 547] on button "Add Payment" at bounding box center [1393, 553] width 306 height 23
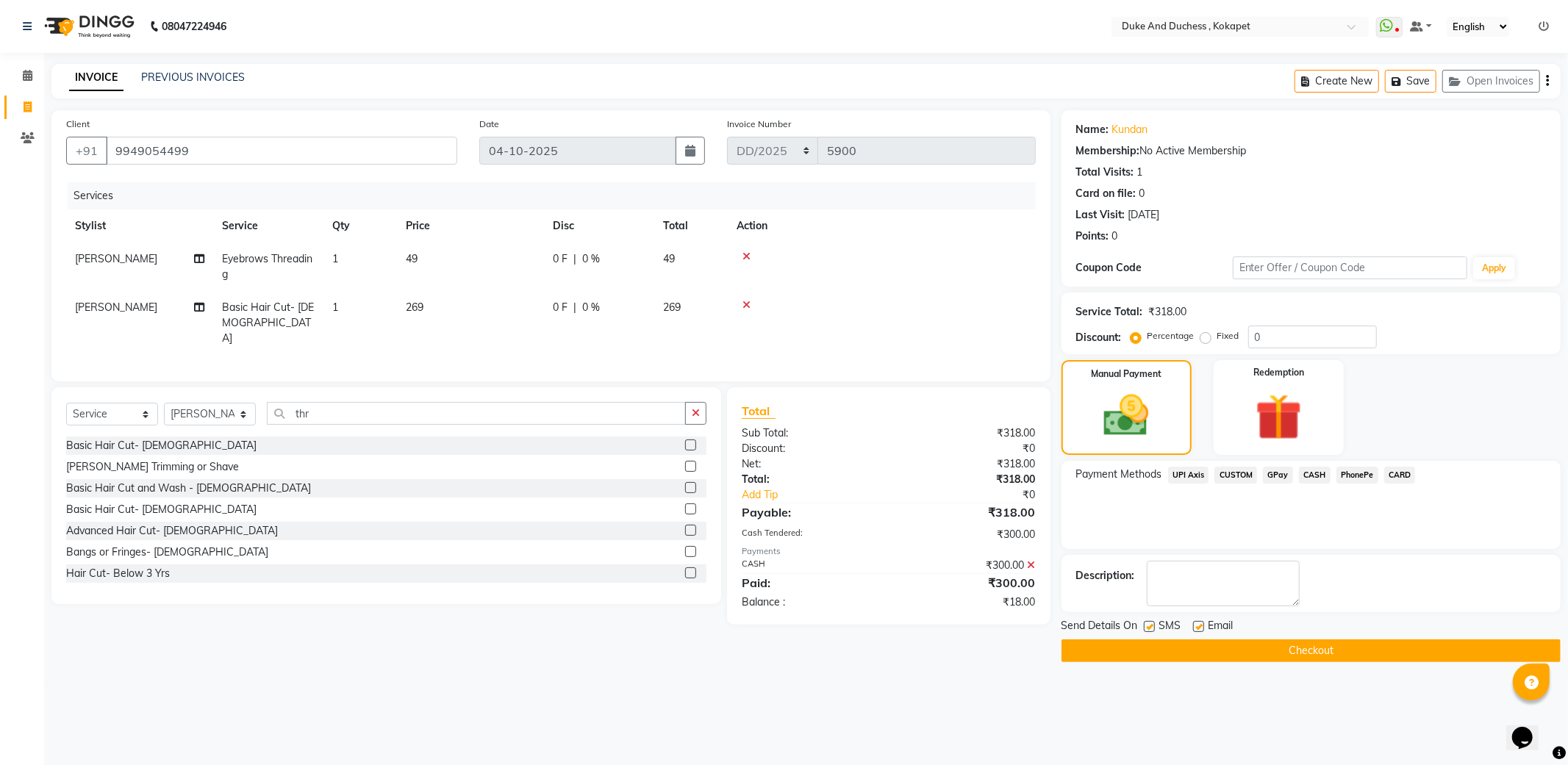
click at [1194, 472] on span "UPI Axis" at bounding box center [1188, 475] width 41 height 17
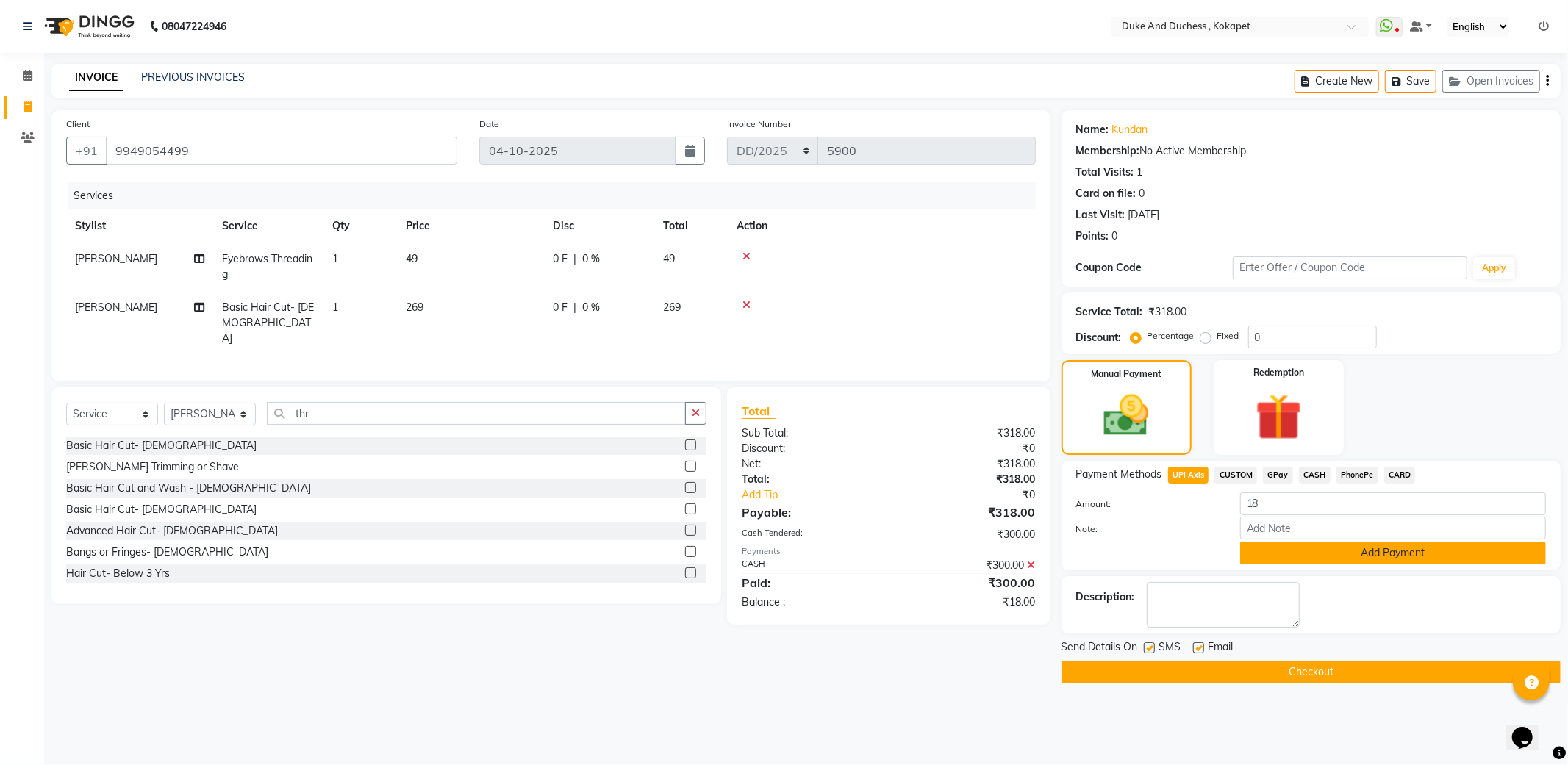
click at [1359, 560] on button "Add Payment" at bounding box center [1393, 553] width 306 height 23
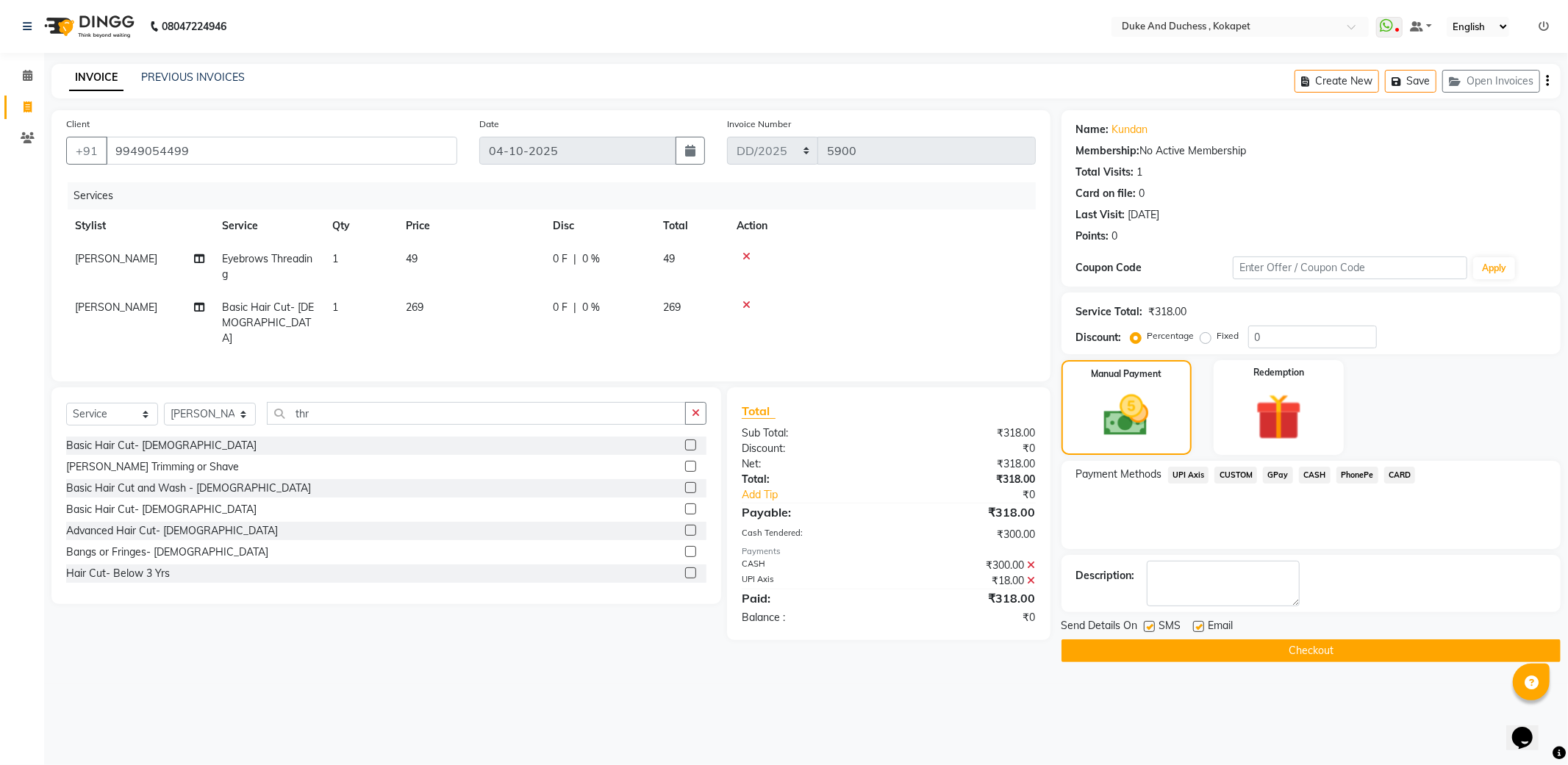
click at [1298, 652] on button "Checkout" at bounding box center [1310, 651] width 499 height 23
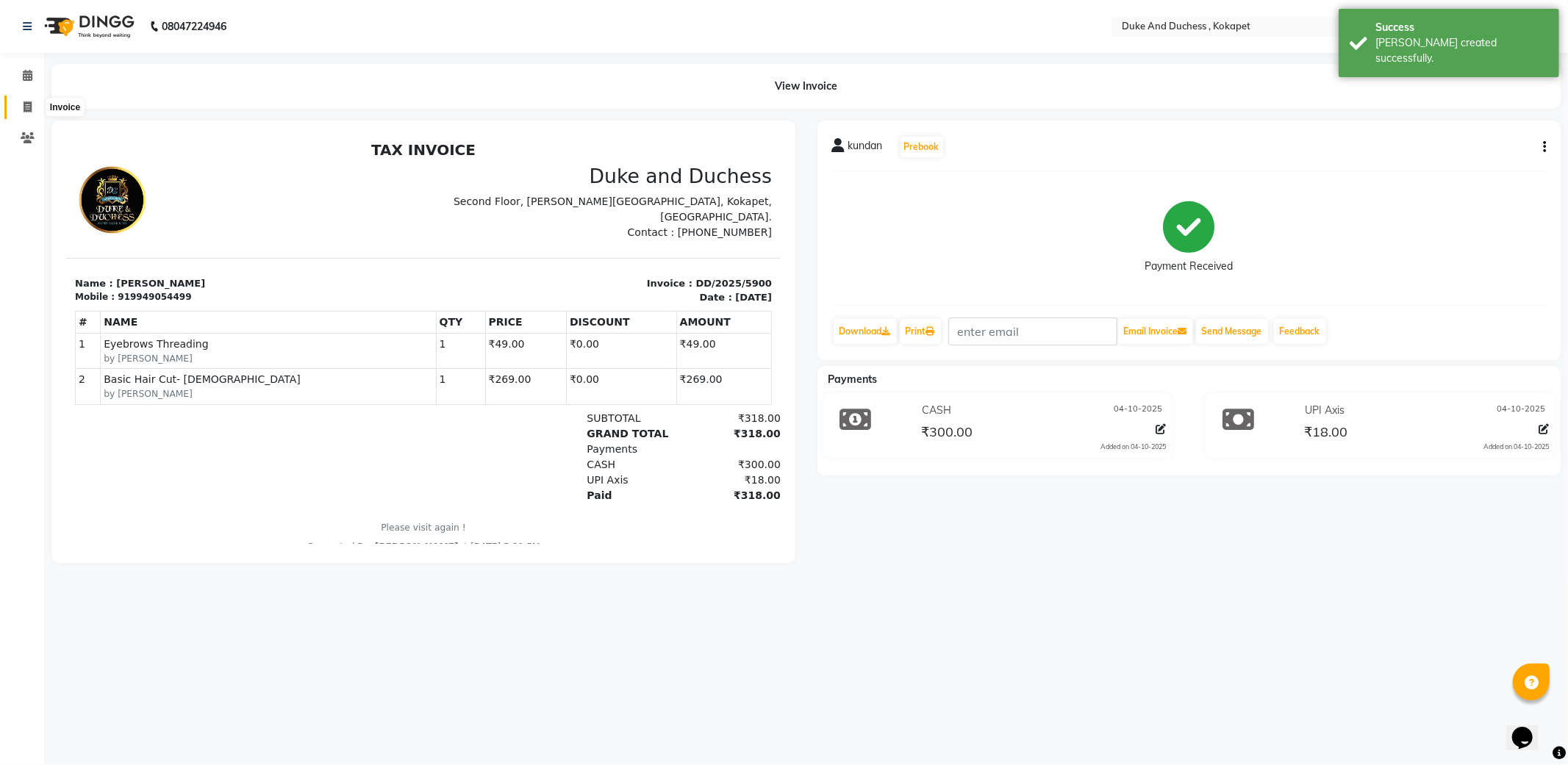
click at [27, 105] on icon at bounding box center [27, 107] width 8 height 11
select select "service"
